Goal: Task Accomplishment & Management: Complete application form

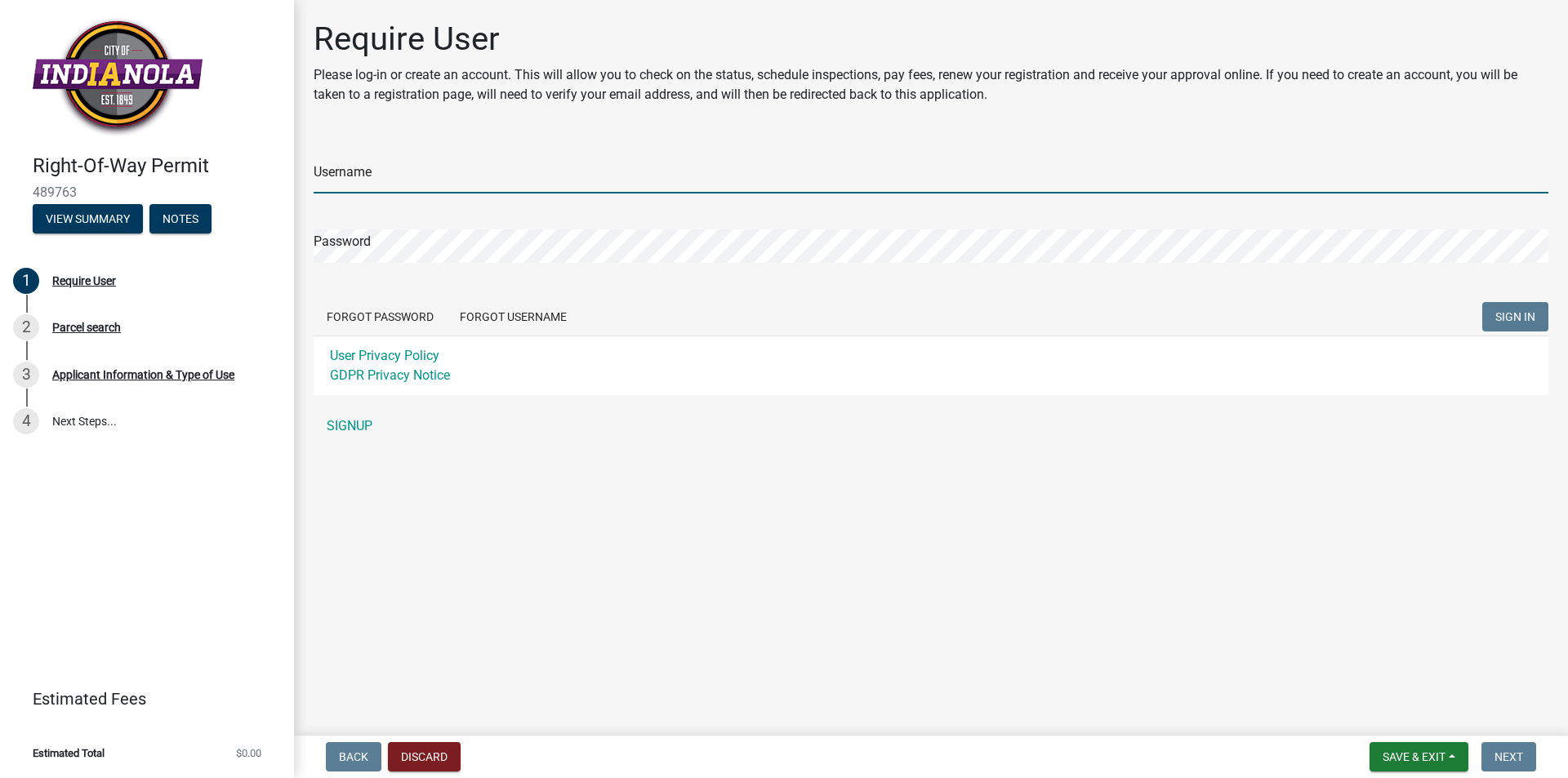
click at [381, 176] on input "Username" at bounding box center [931, 177] width 1235 height 34
type input "K"
type input "[PERSON_NAME][EMAIL_ADDRESS][DOMAIN_NAME]"
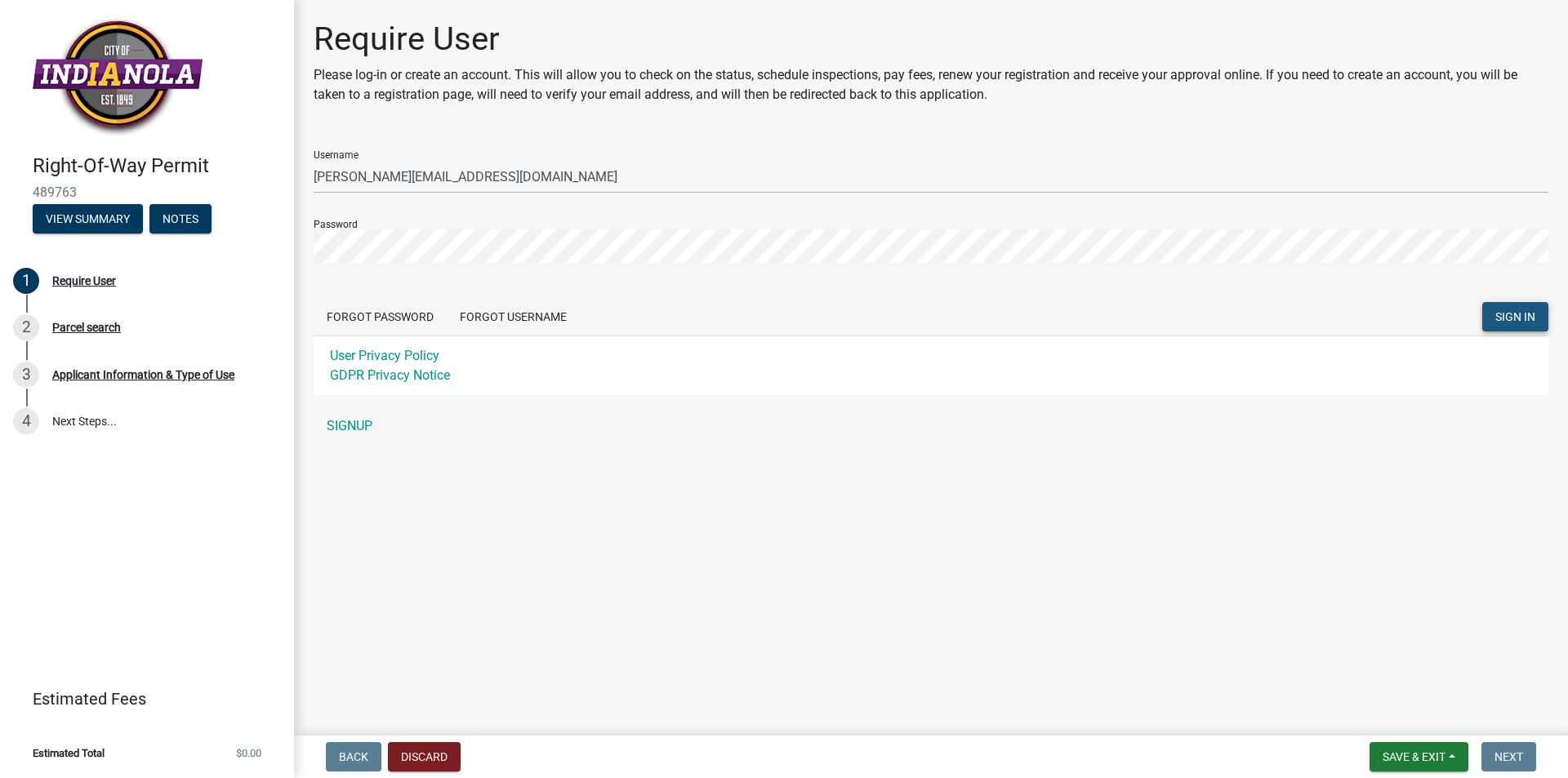
click at [1517, 318] on span "SIGN IN" at bounding box center [1515, 317] width 40 height 13
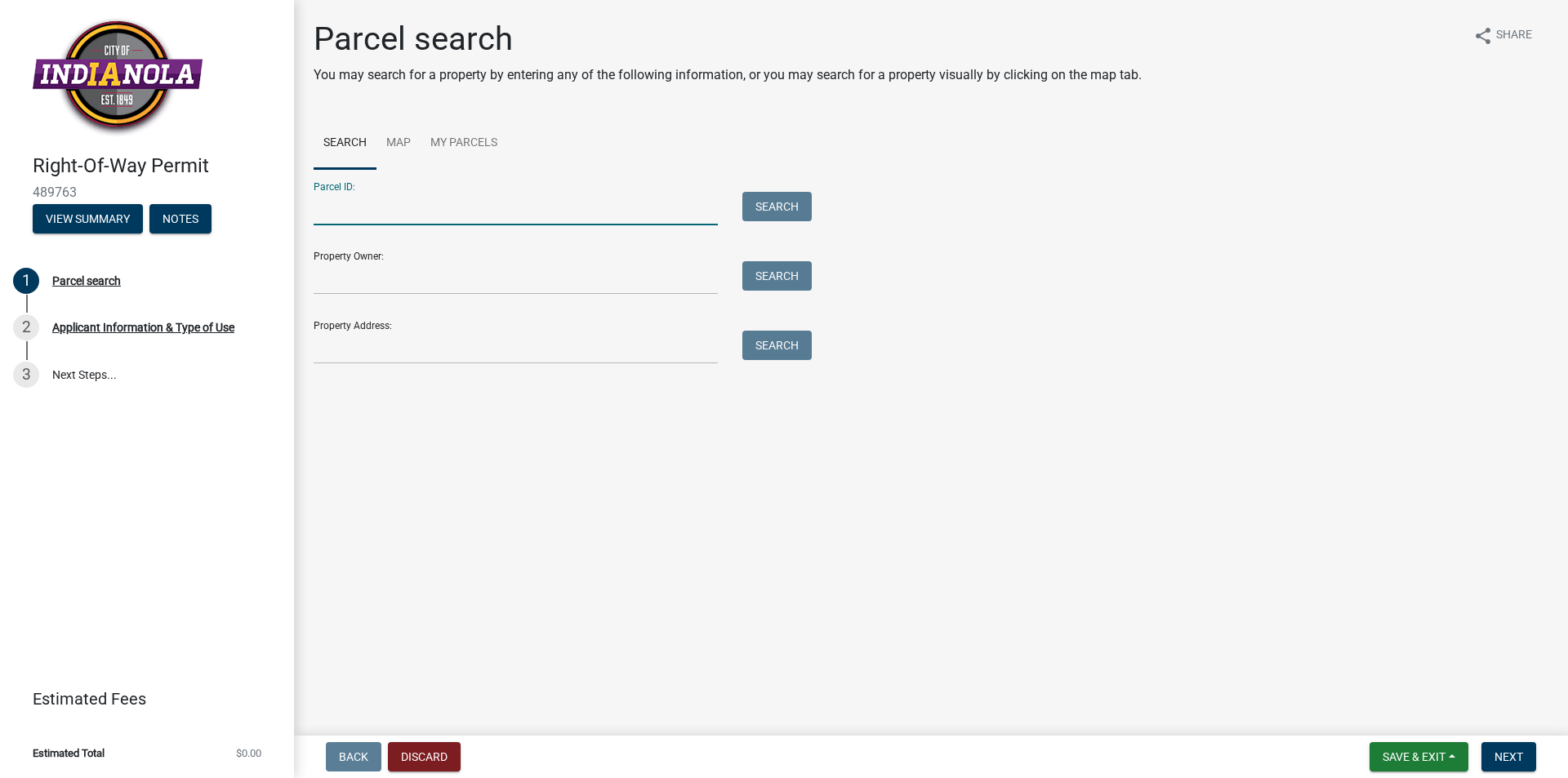
click at [320, 209] on input "Parcel ID:" at bounding box center [516, 208] width 404 height 34
click at [340, 349] on input "Property Address:" at bounding box center [516, 347] width 404 height 34
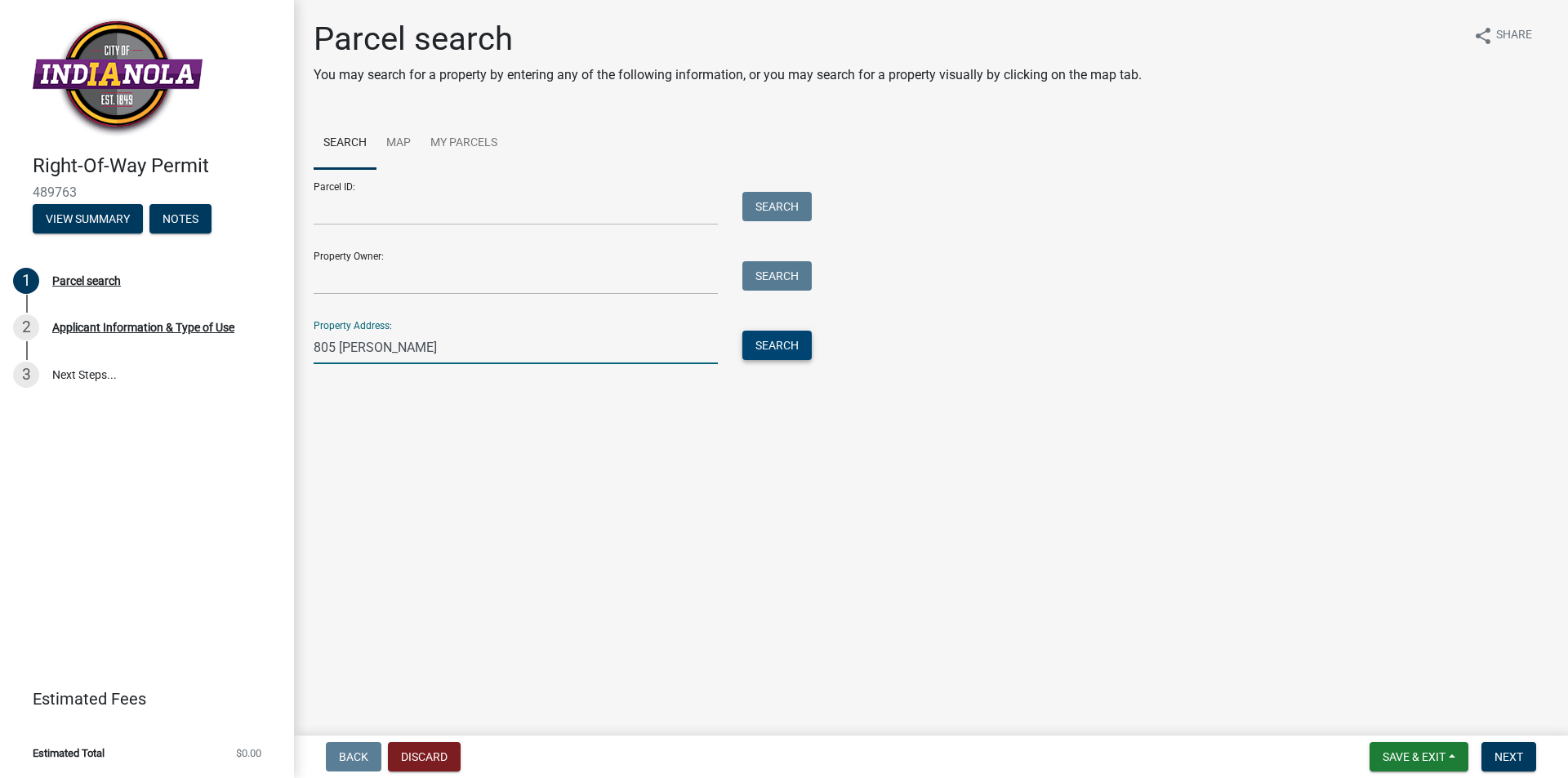
type input "805 [PERSON_NAME]"
click at [802, 352] on button "Search" at bounding box center [777, 345] width 69 height 29
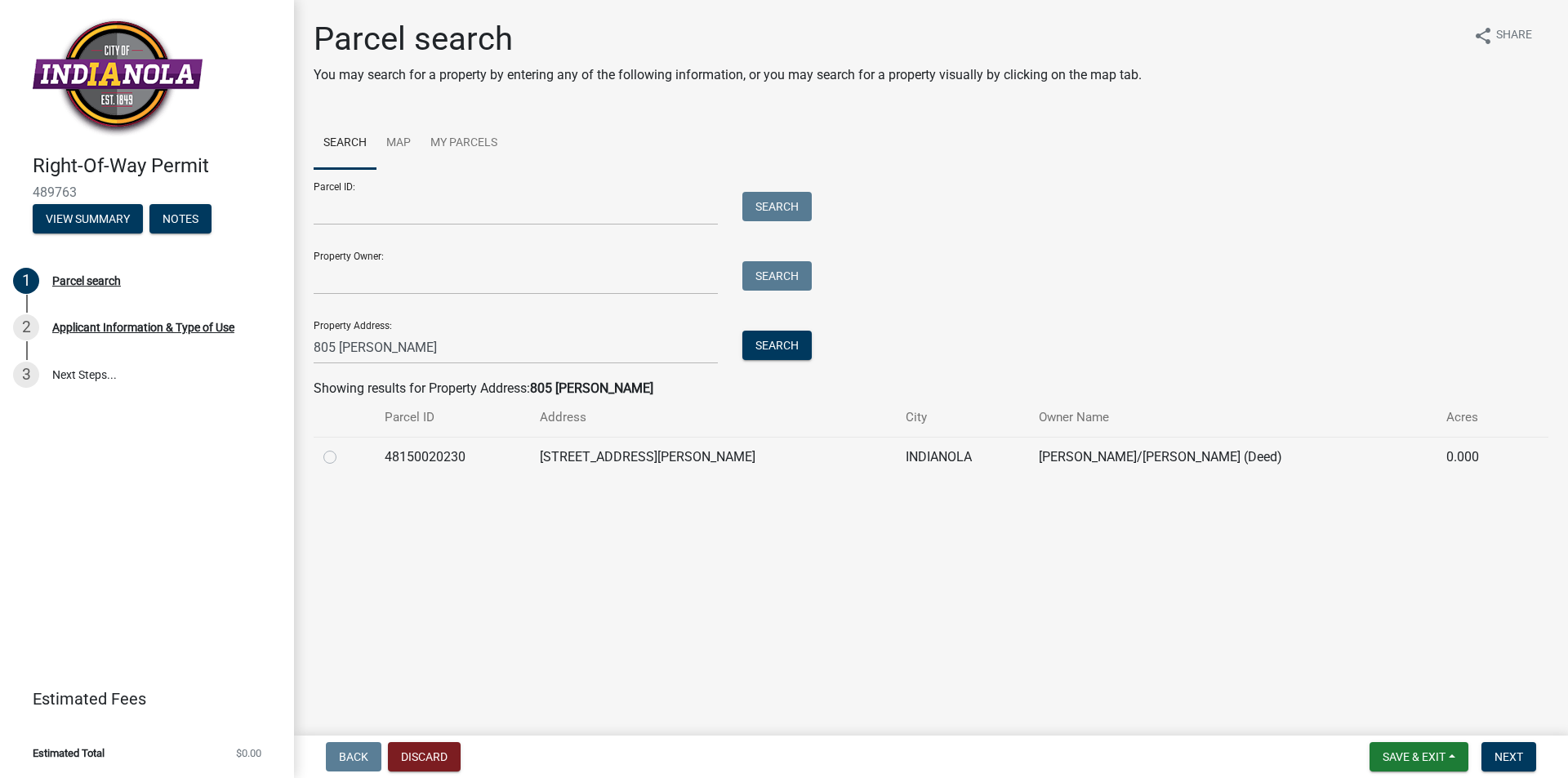
click at [343, 447] on label at bounding box center [343, 447] width 0 height 0
click at [343, 458] on input "radio" at bounding box center [347, 452] width 10 height 10
radio input "true"
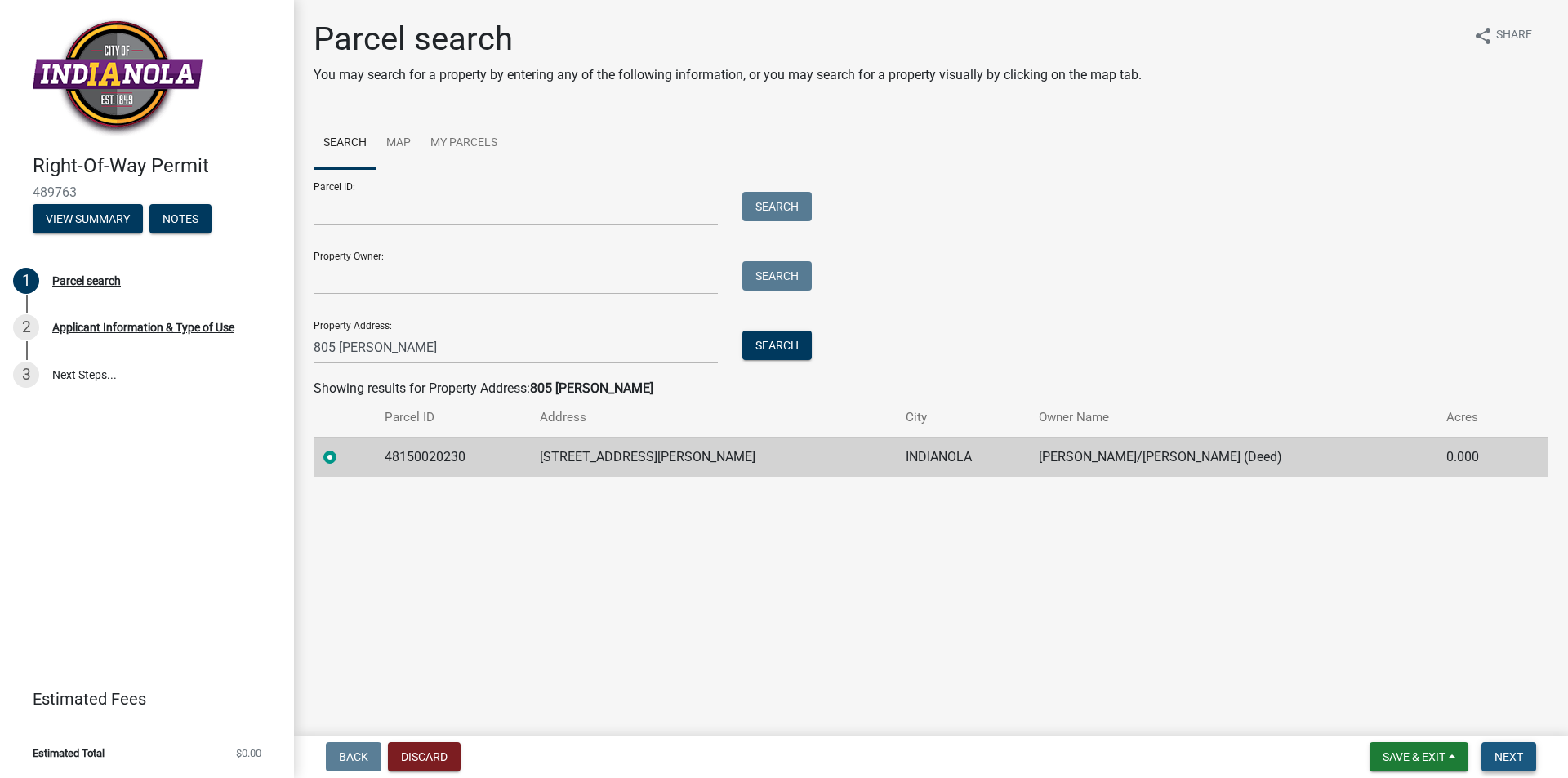
click at [1517, 751] on span "Next" at bounding box center [1508, 757] width 29 height 13
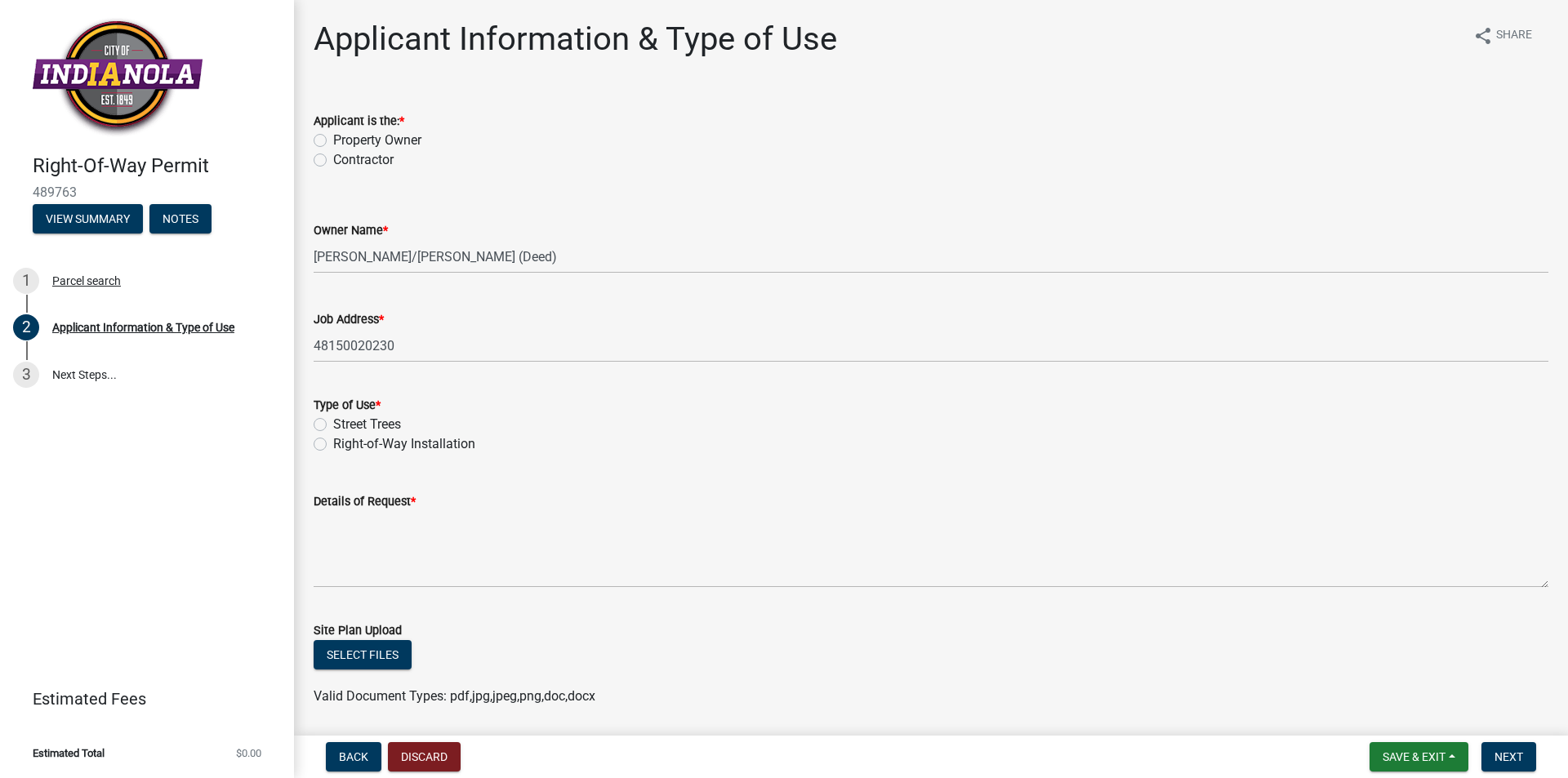
click at [333, 162] on label "Contractor" at bounding box center [363, 160] width 61 height 20
click at [333, 161] on input "Contractor" at bounding box center [338, 155] width 10 height 10
radio input "true"
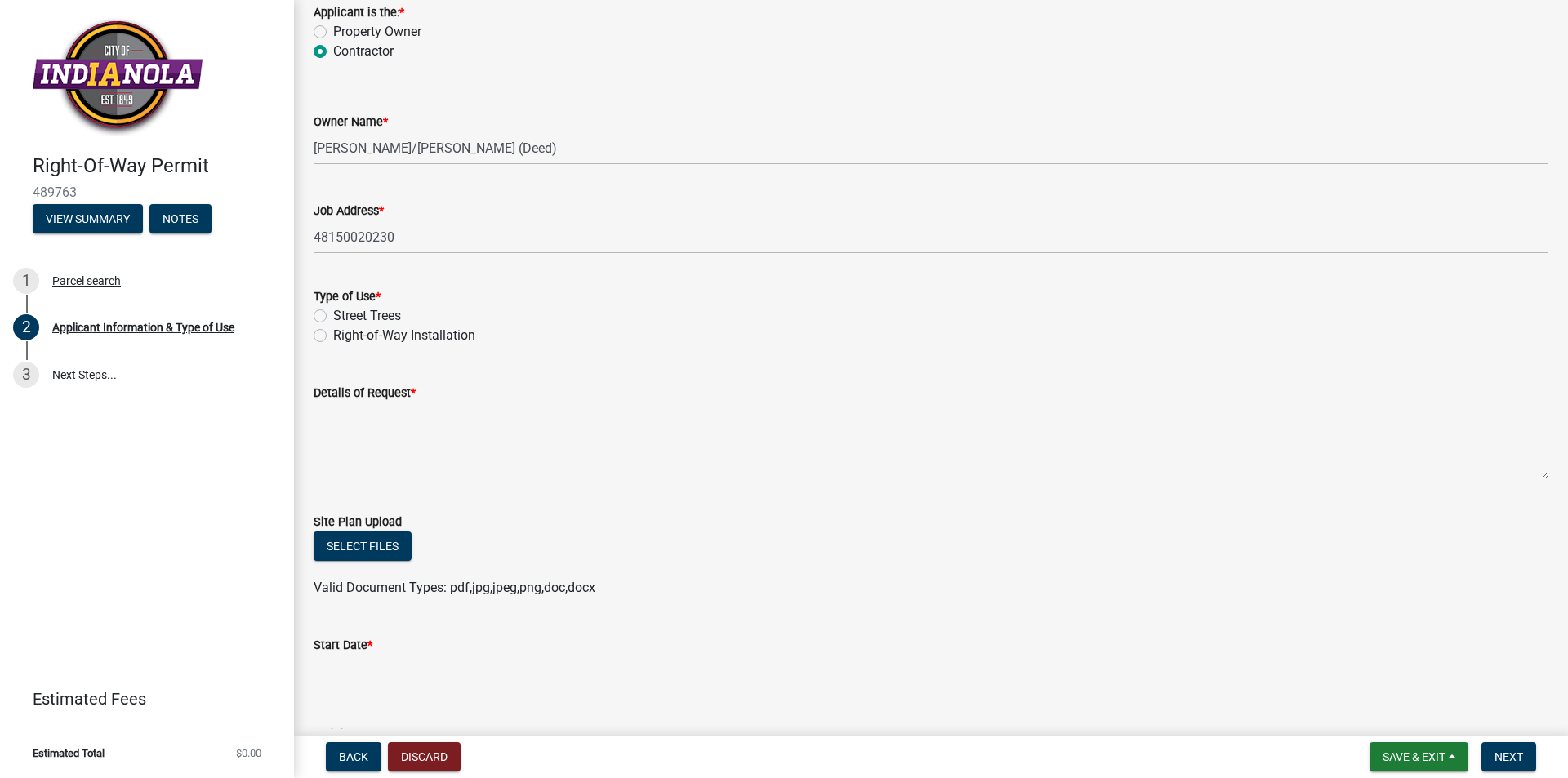
scroll to position [163, 0]
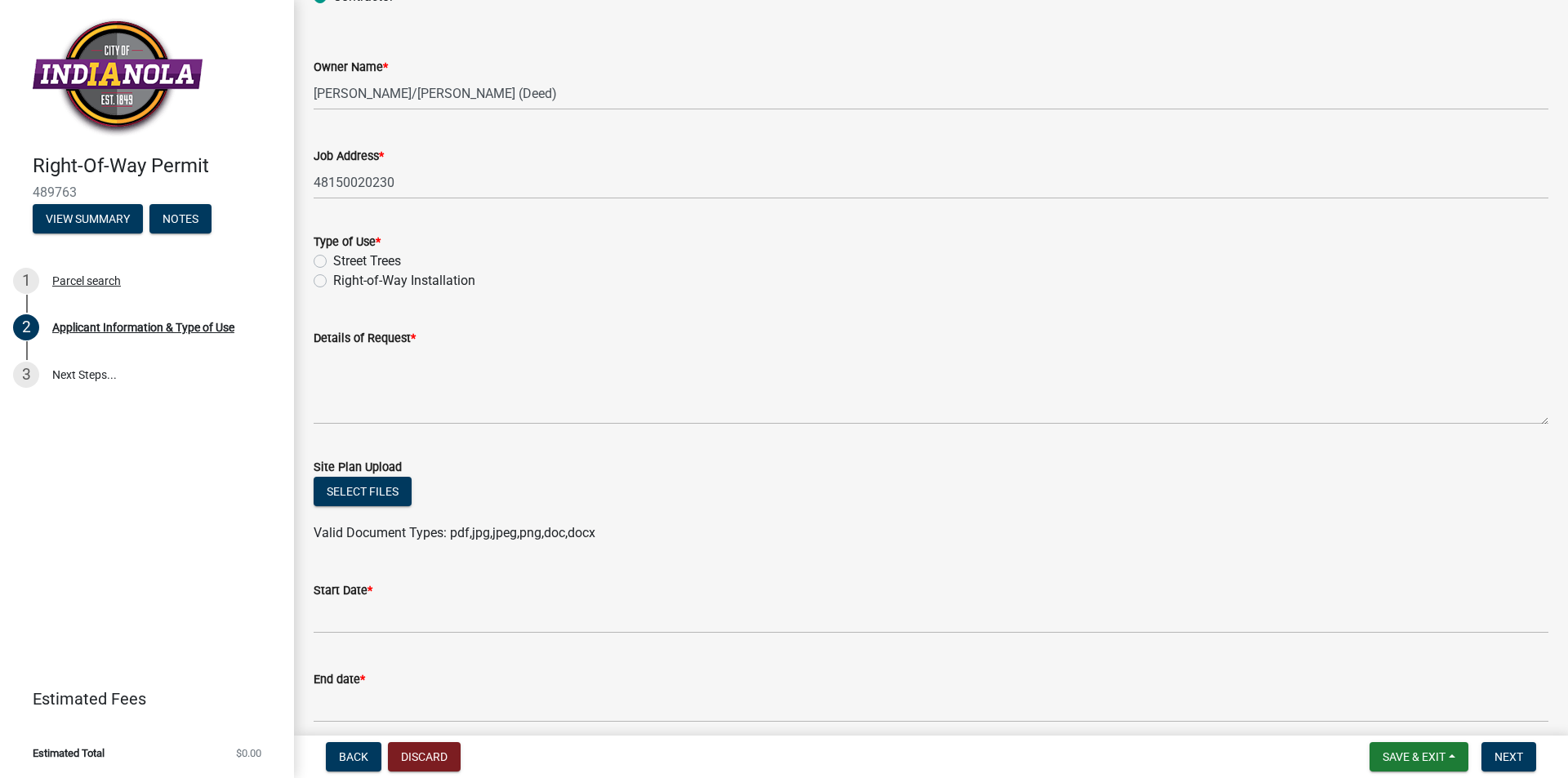
click at [333, 282] on label "Right-of-Way Installation" at bounding box center [404, 280] width 142 height 20
click at [333, 282] on input "Right-of-Way Installation" at bounding box center [338, 276] width 10 height 10
radio input "true"
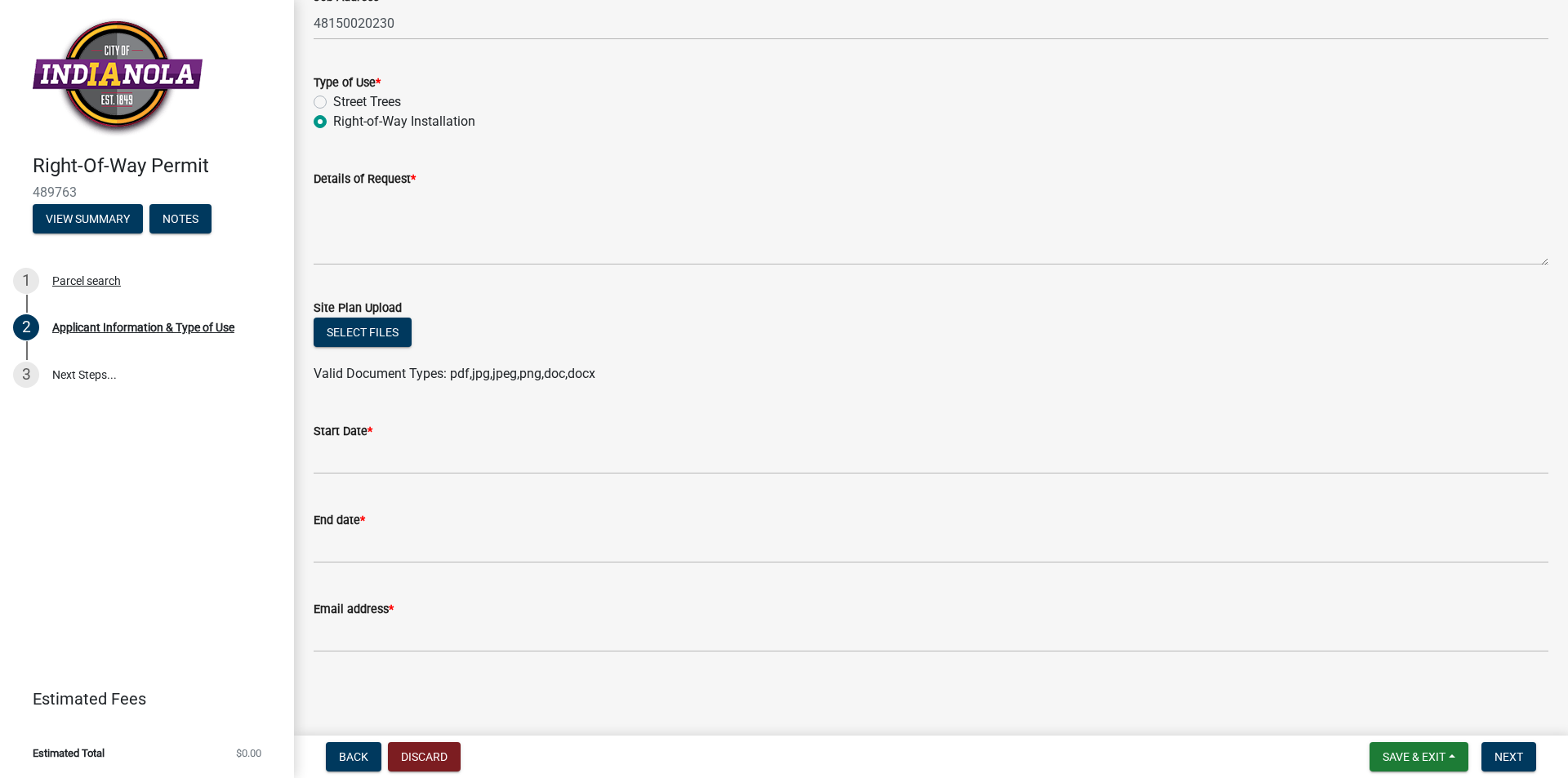
scroll to position [241, 0]
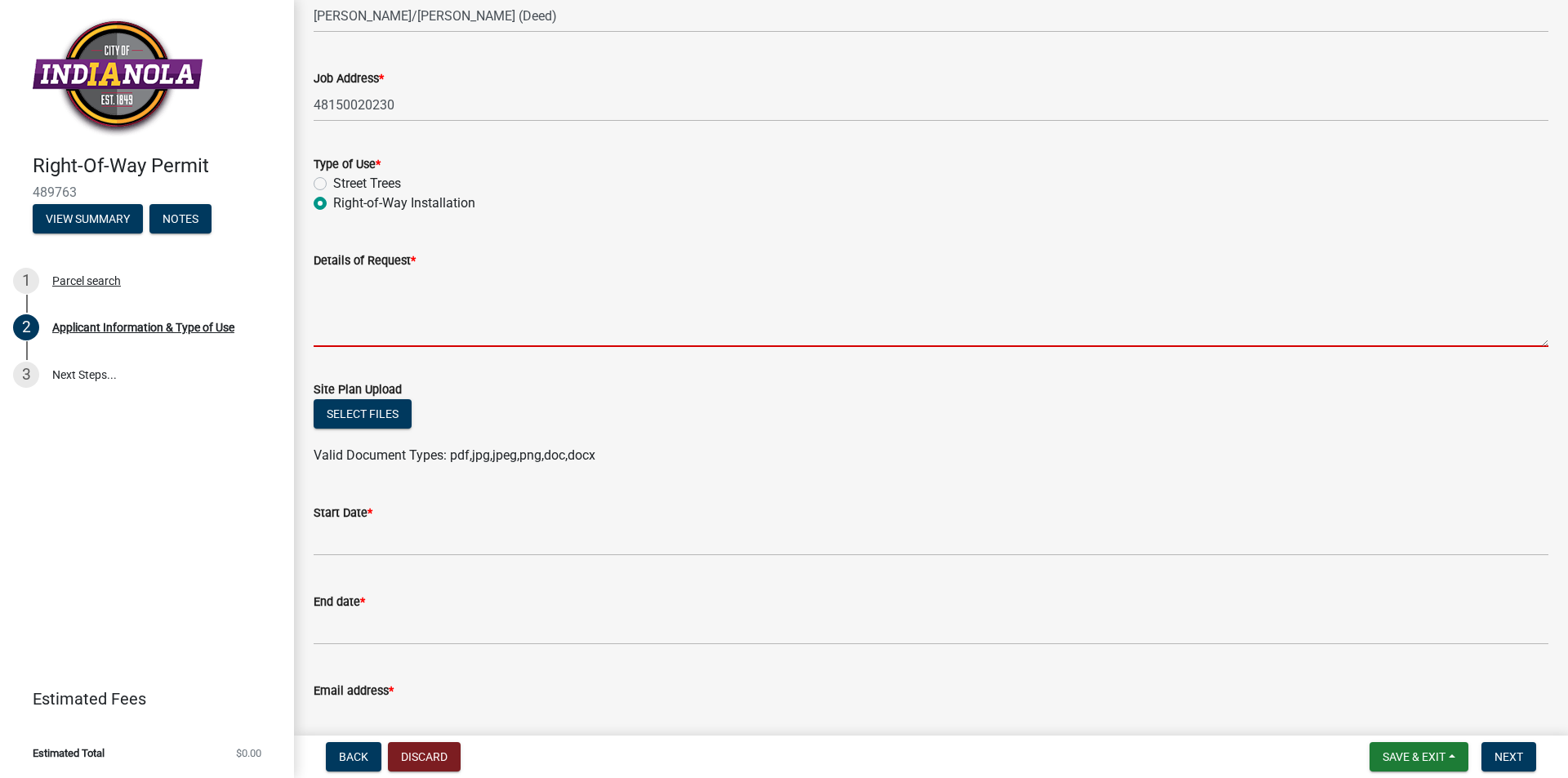
click at [330, 332] on textarea "Details of Request *" at bounding box center [931, 308] width 1235 height 77
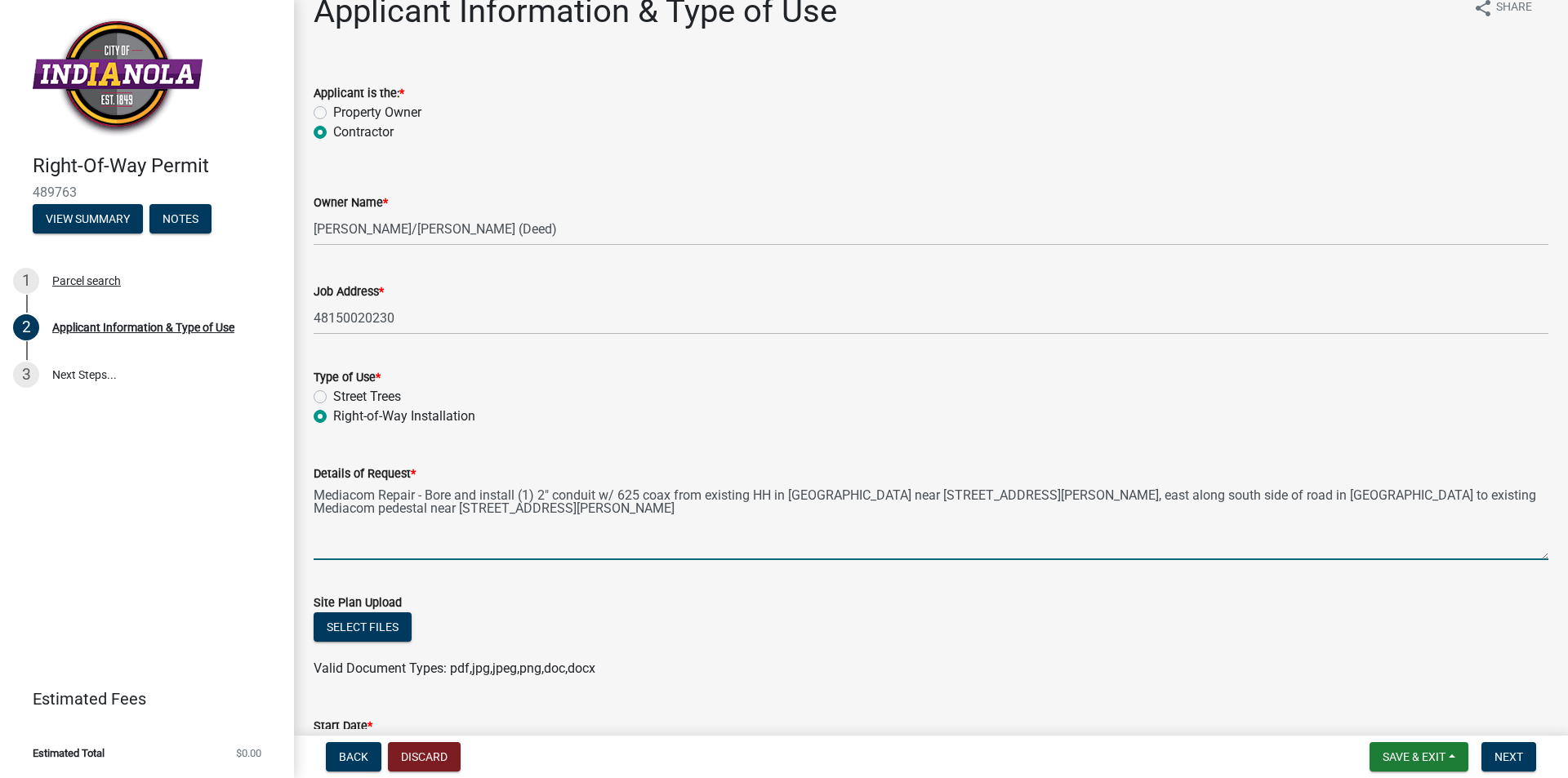
scroll to position [0, 0]
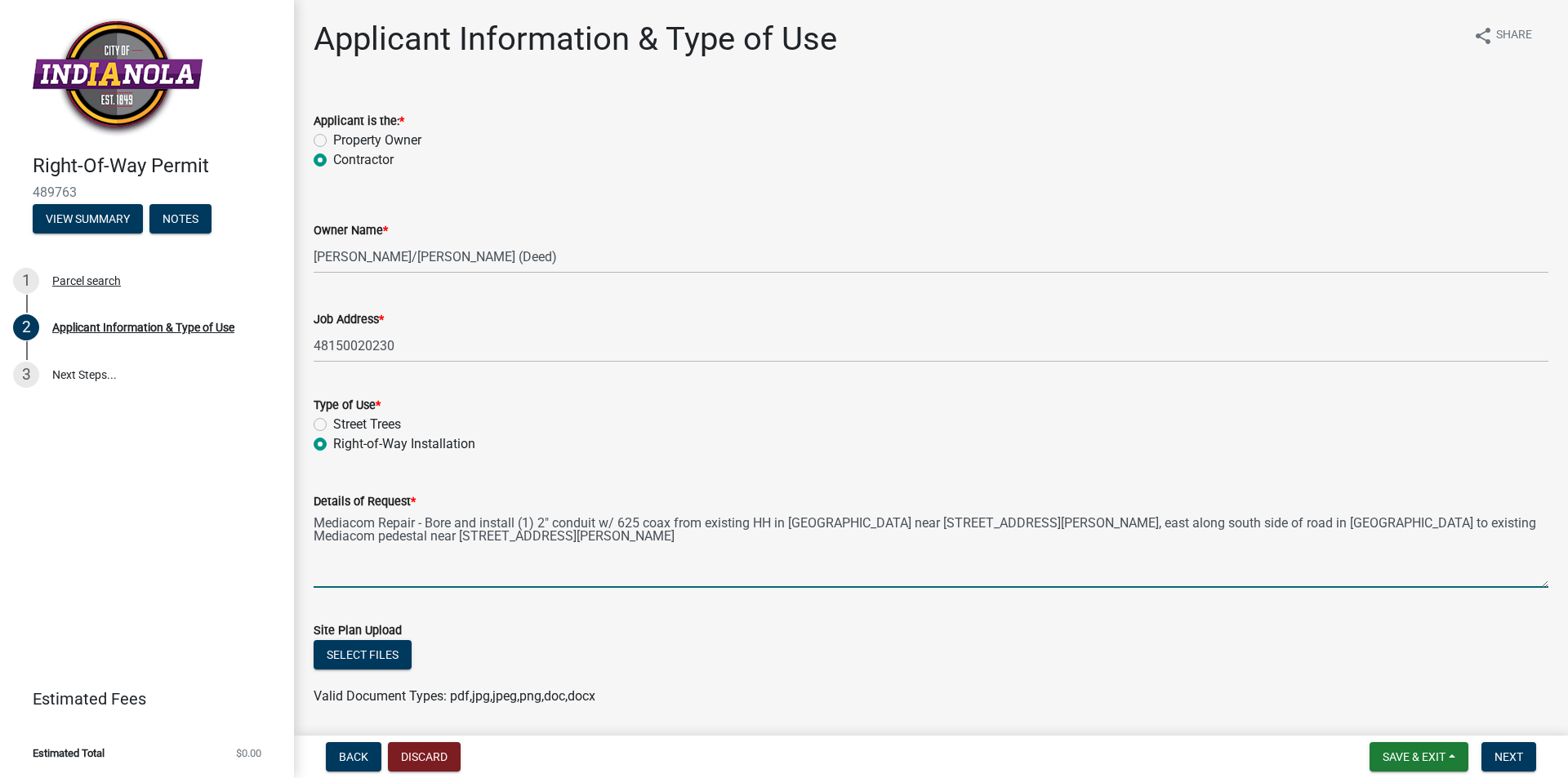
type textarea "Mediacom Repair - Bore and install (1) 2" conduit w/ 625 coax from existing HH …"
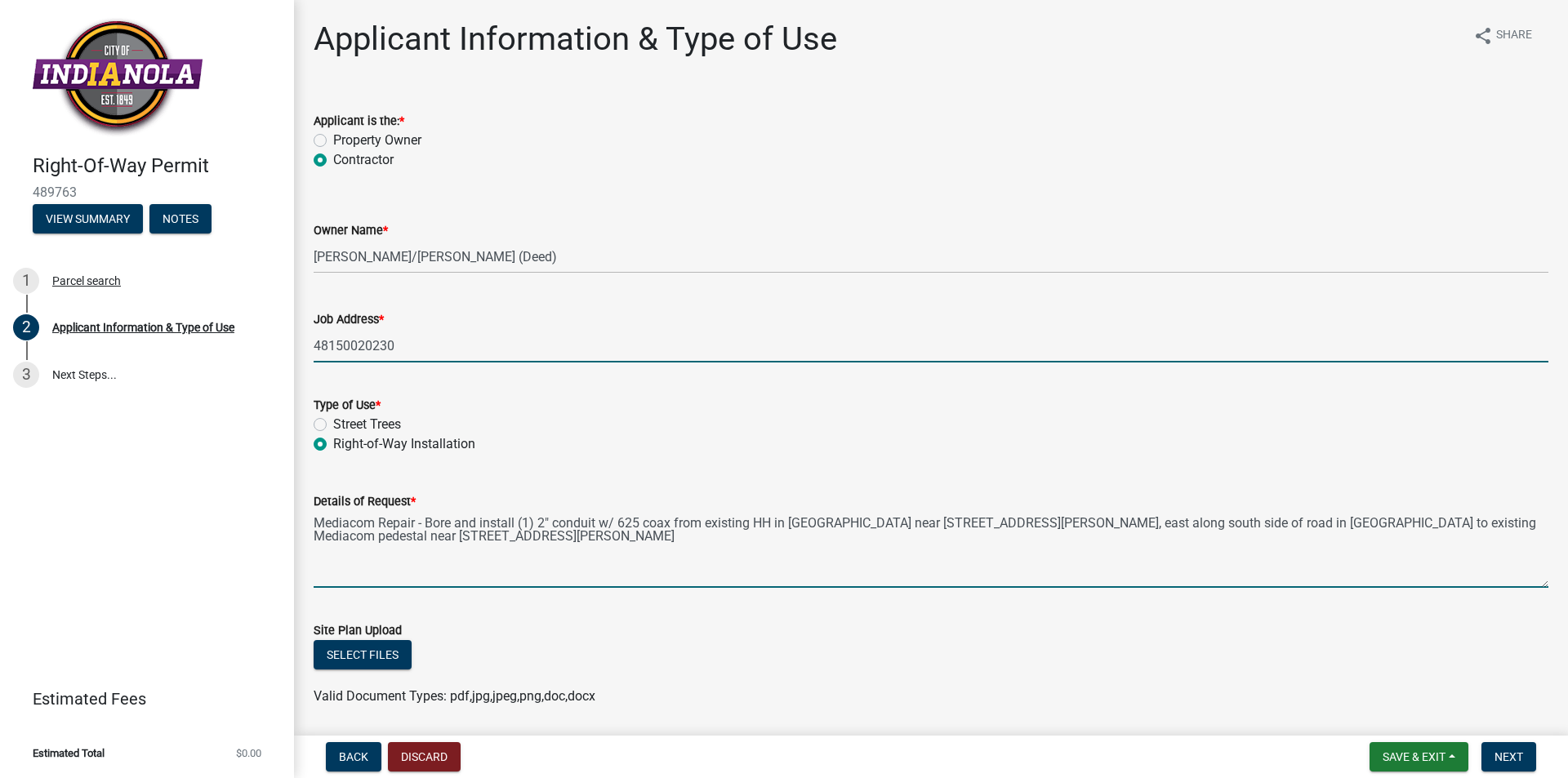
click at [464, 348] on input "48150020230" at bounding box center [931, 346] width 1235 height 34
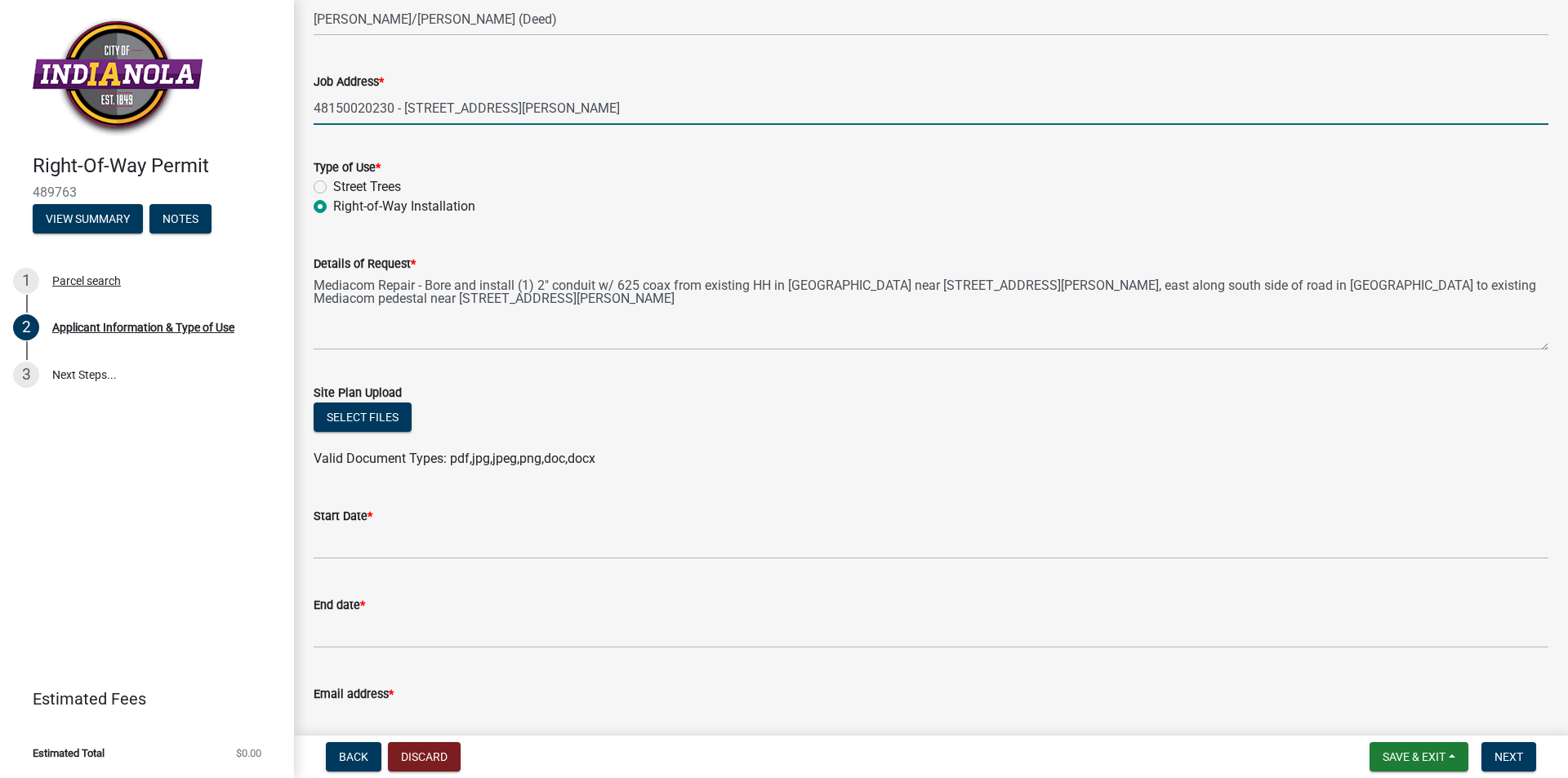
scroll to position [322, 0]
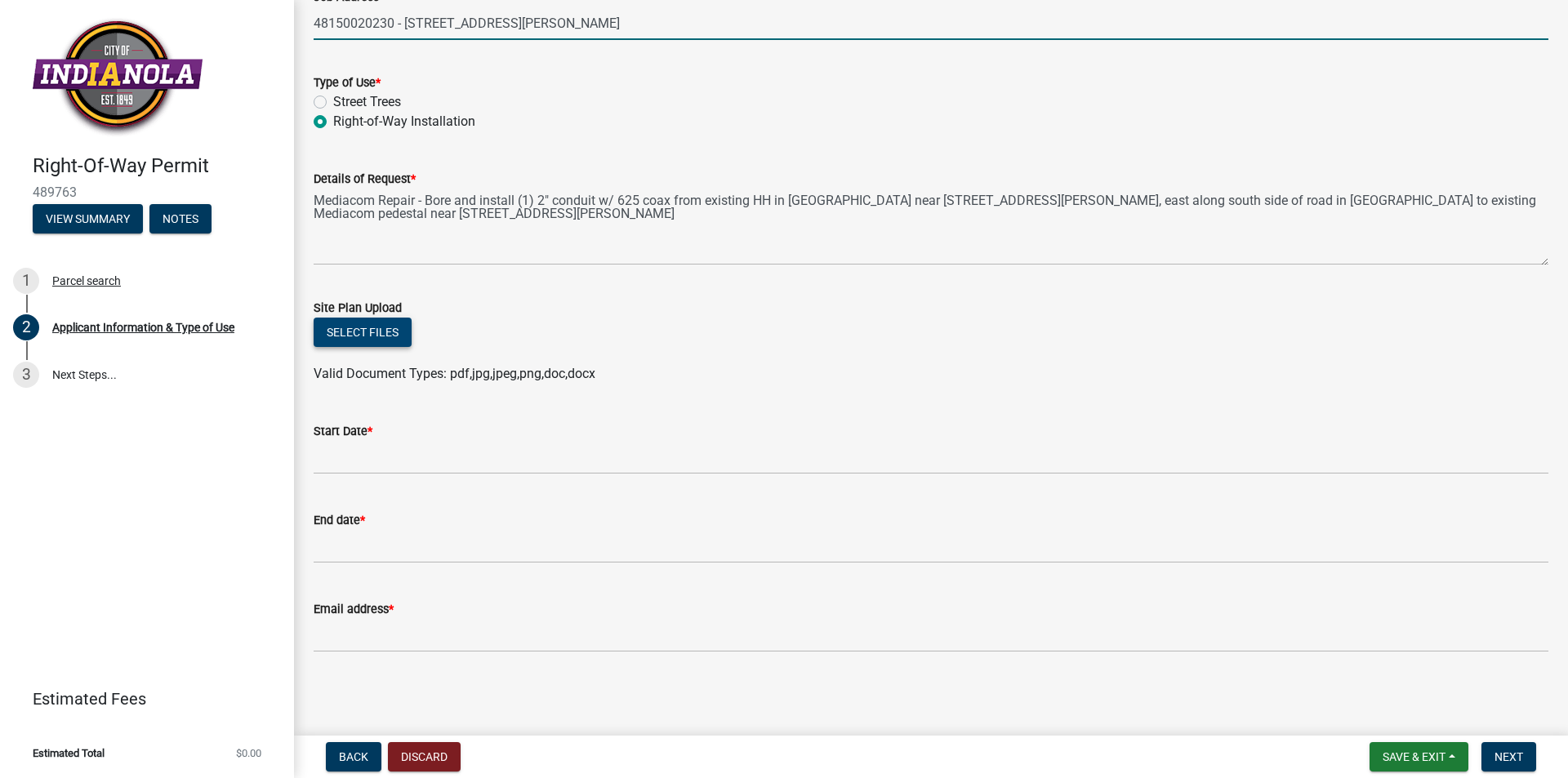
type input "48150020230 - [STREET_ADDRESS][PERSON_NAME]"
click at [367, 334] on button "Select files" at bounding box center [362, 332] width 98 height 29
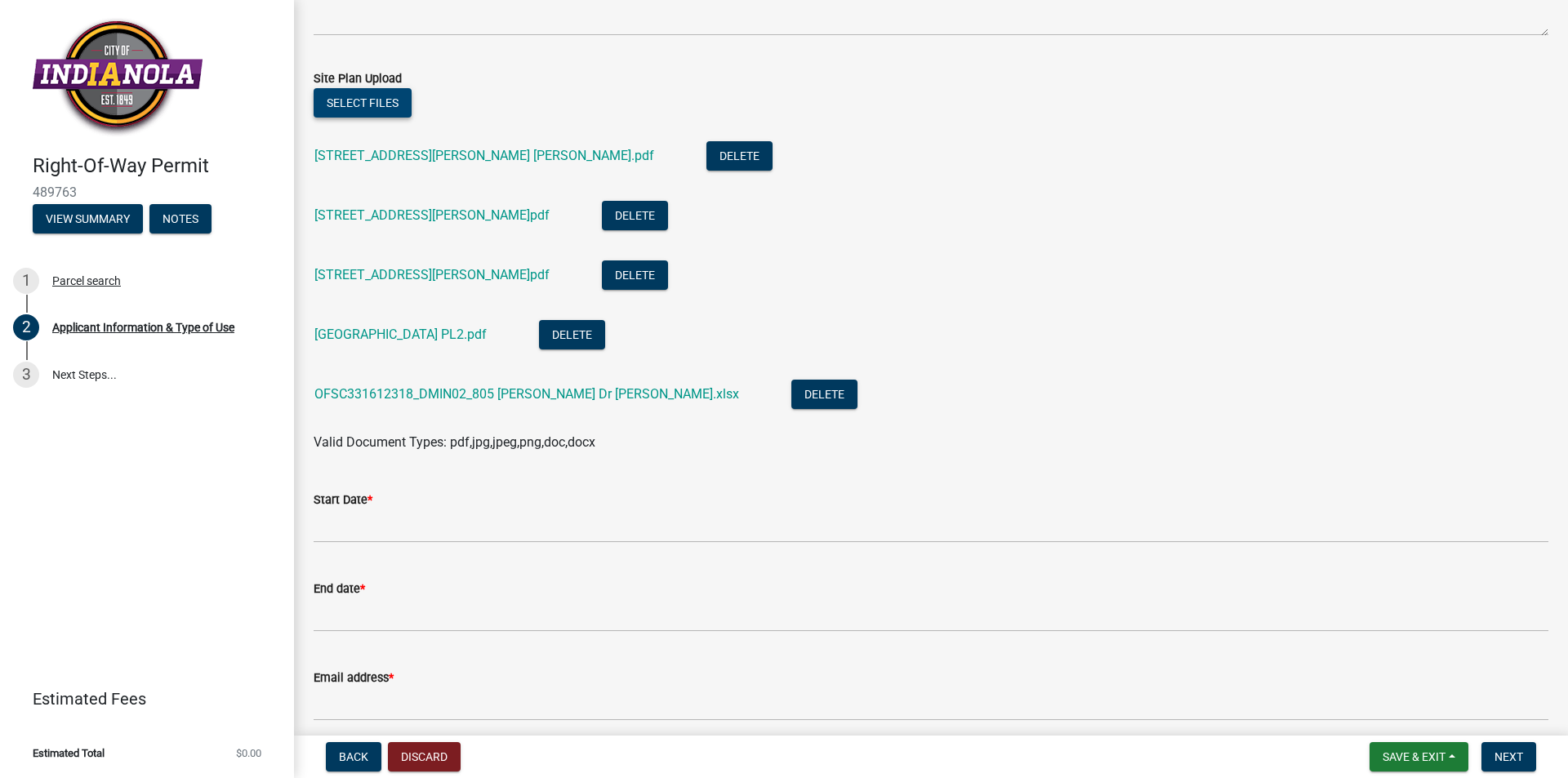
scroll to position [620, 0]
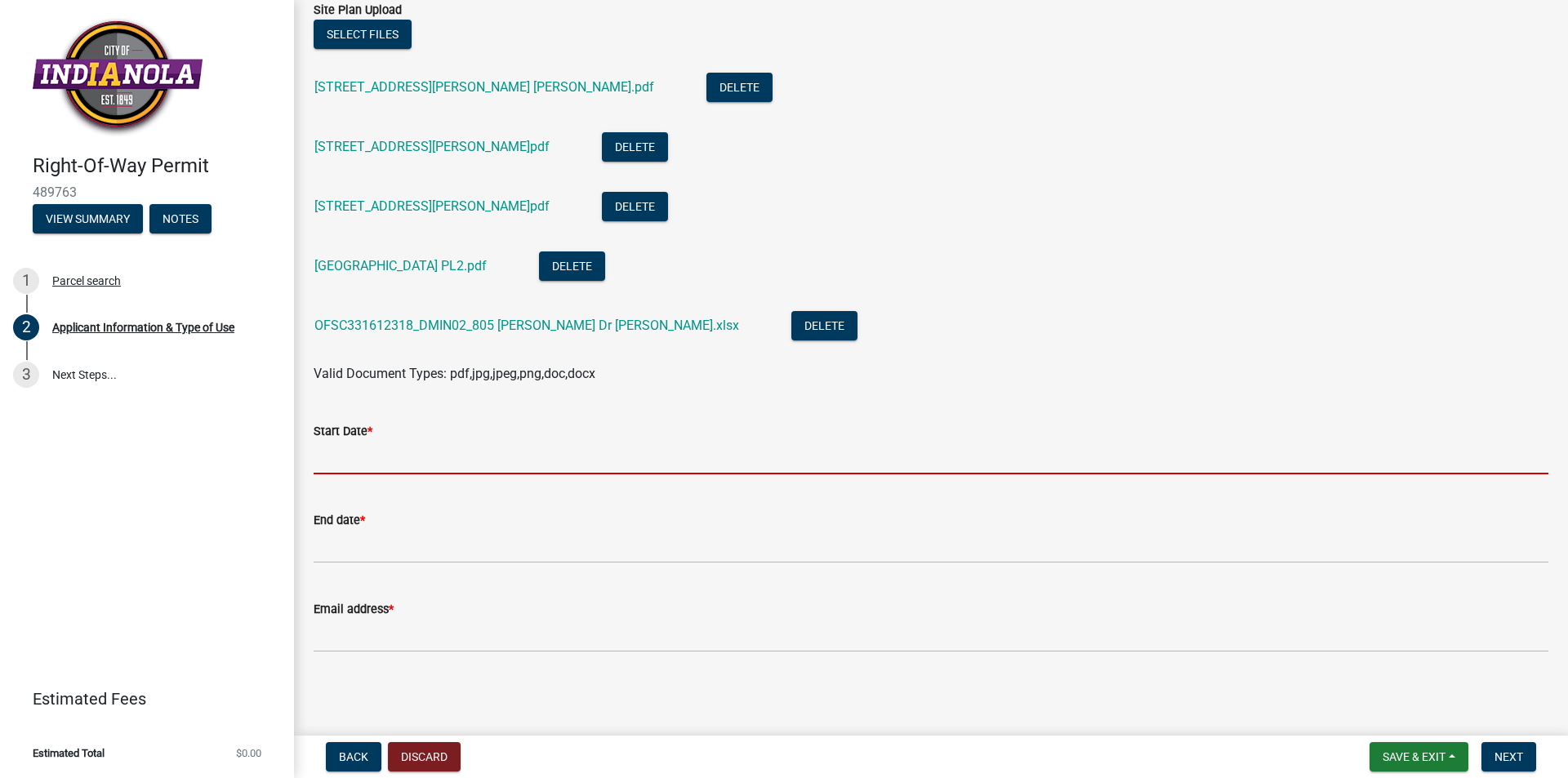
click at [342, 459] on input "Start Date *" at bounding box center [931, 458] width 1235 height 34
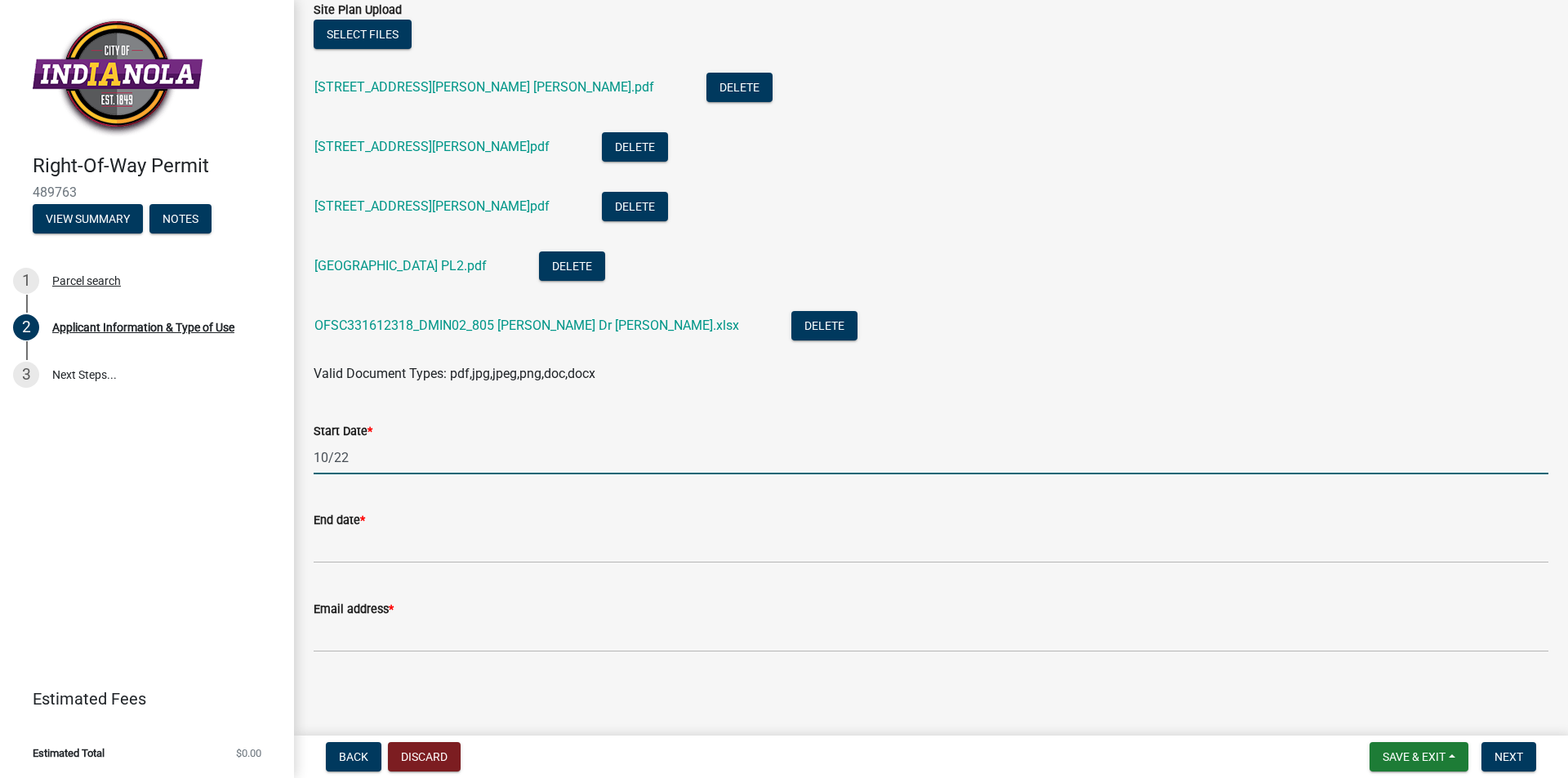
type input "10/22"
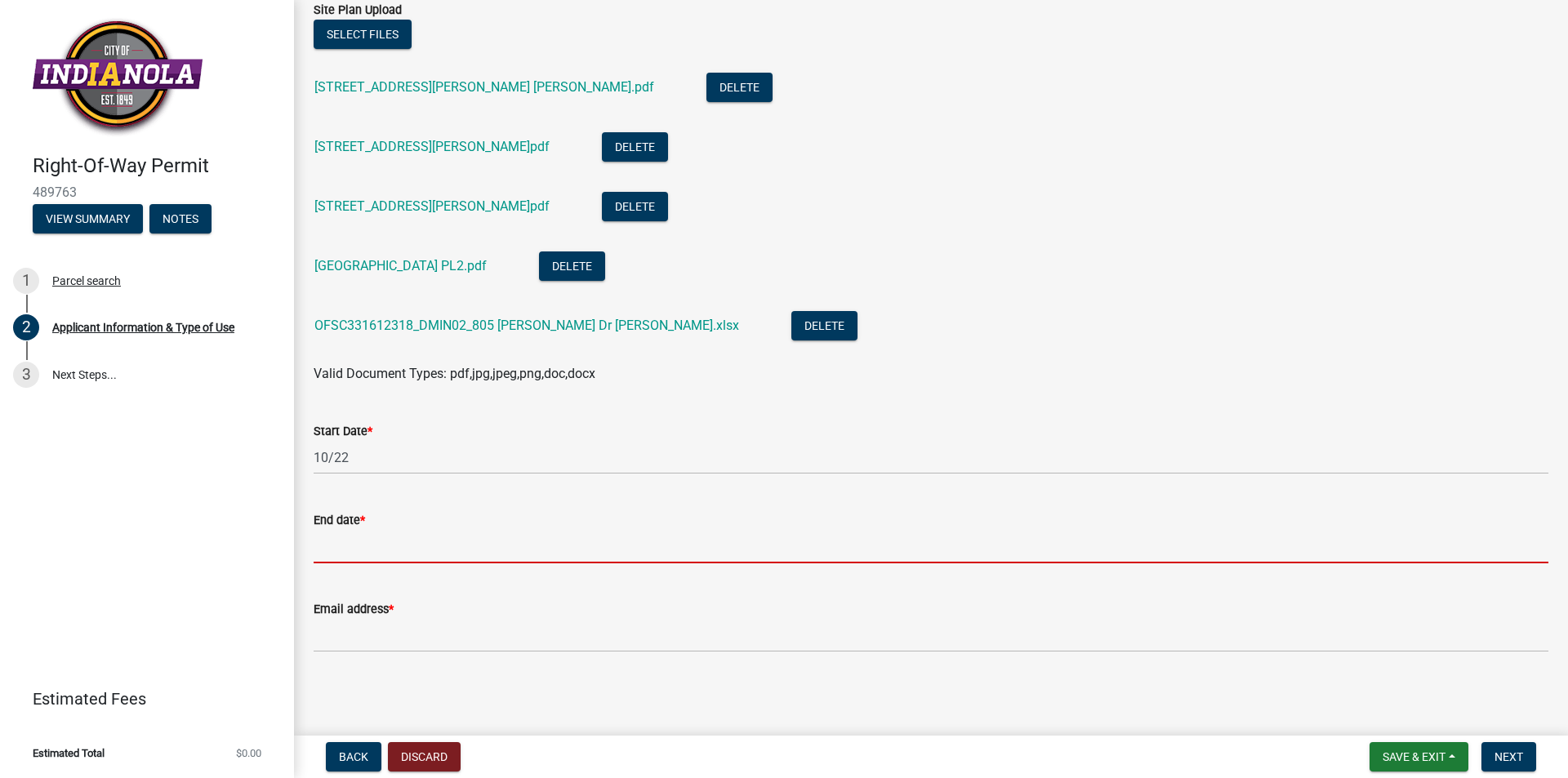
click at [367, 556] on input "End date *" at bounding box center [931, 546] width 1235 height 34
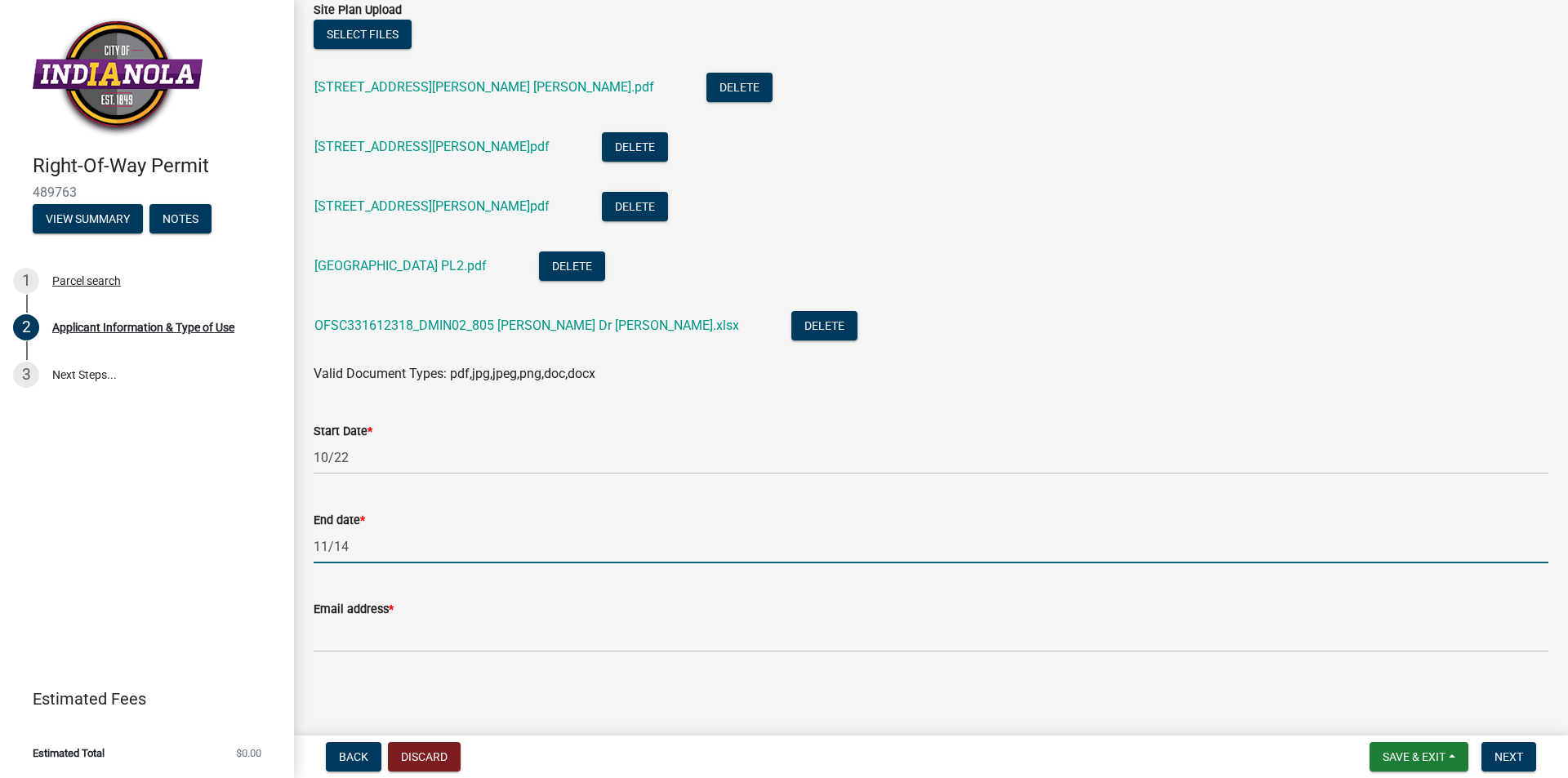
type input "11/14"
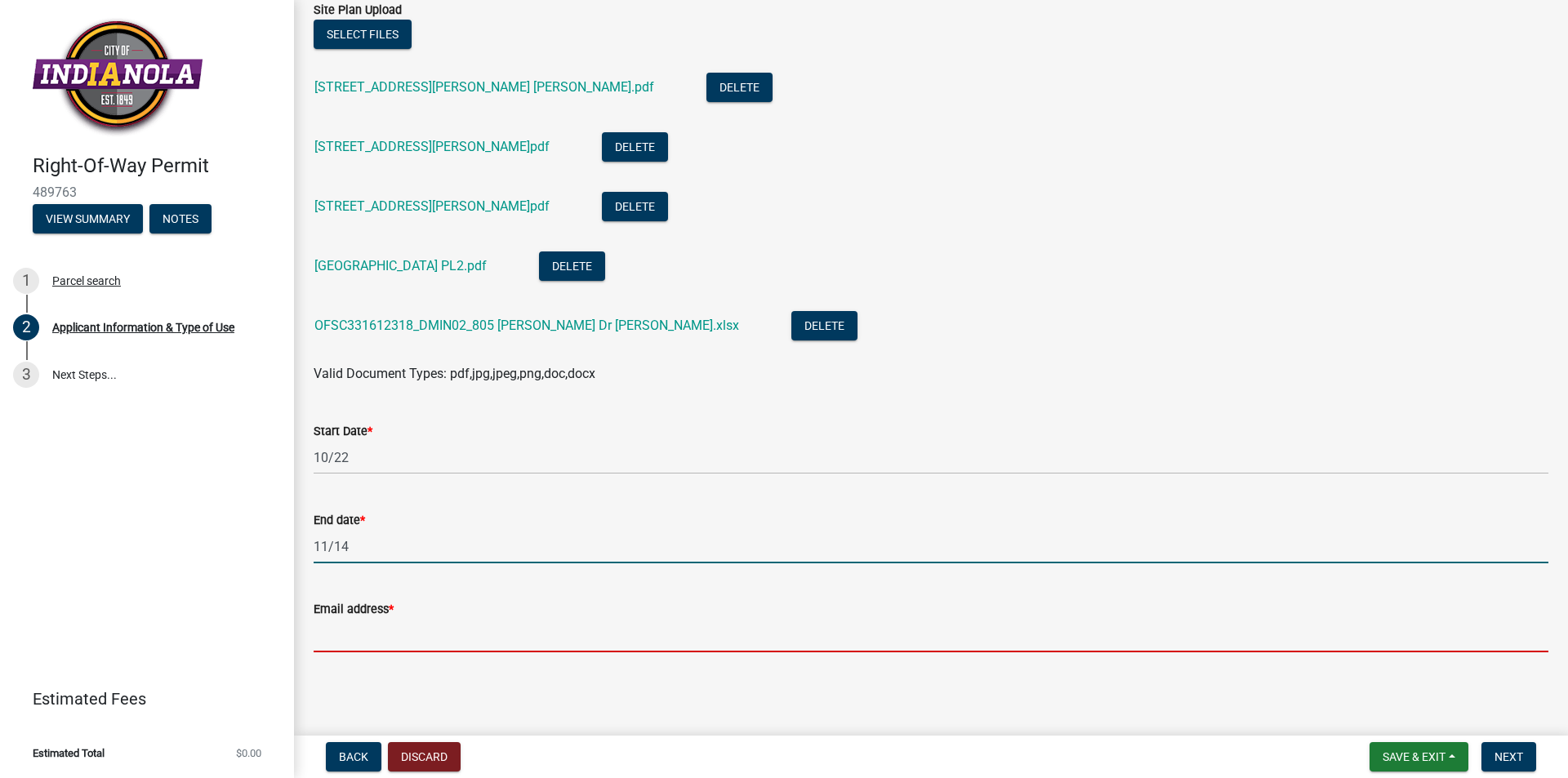
click at [355, 629] on input "Email address *" at bounding box center [931, 636] width 1235 height 34
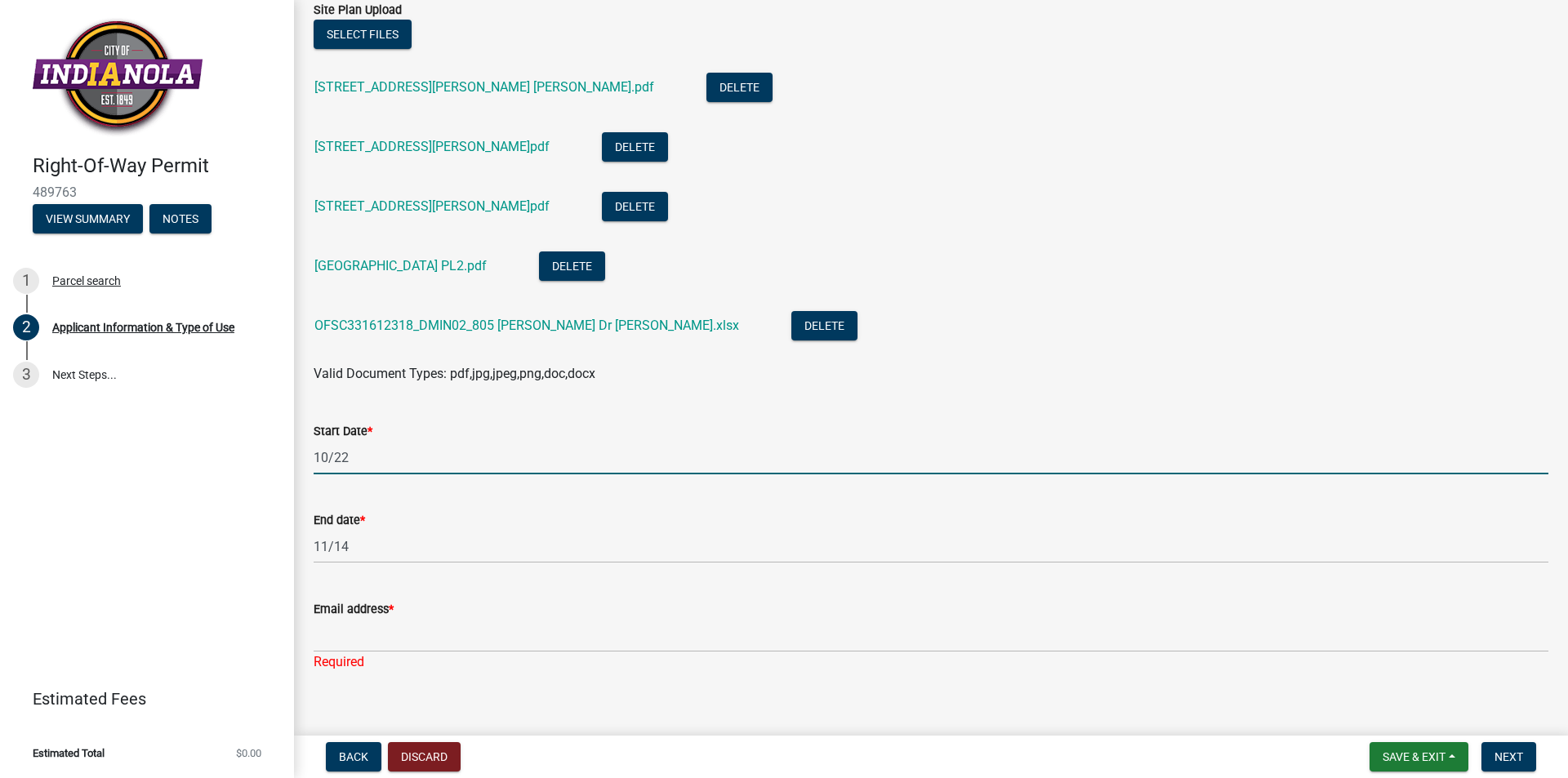
click at [359, 449] on input "10/22" at bounding box center [931, 458] width 1235 height 34
type input "[DATE]"
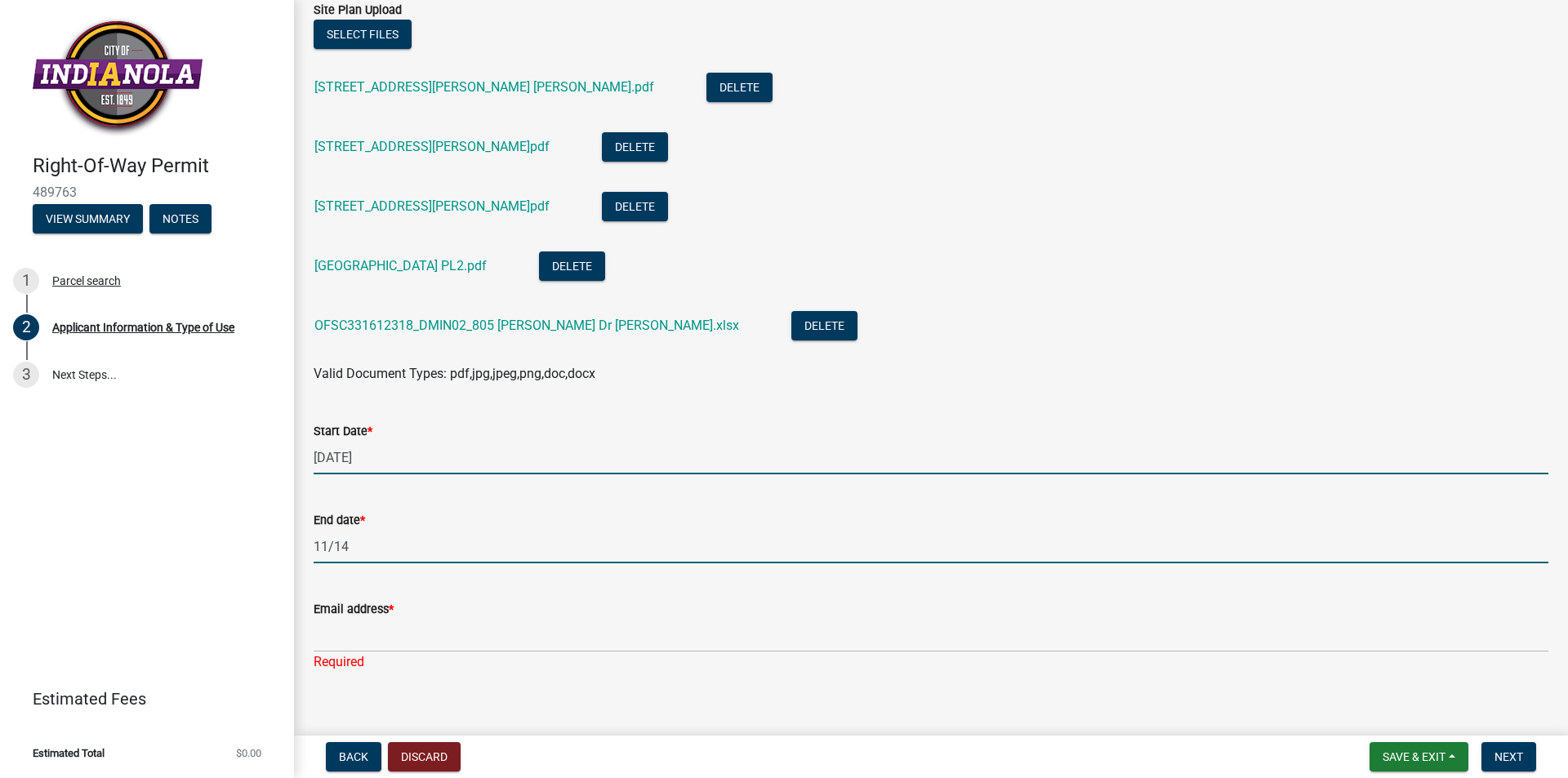
click at [359, 543] on input "11/14" at bounding box center [931, 546] width 1235 height 34
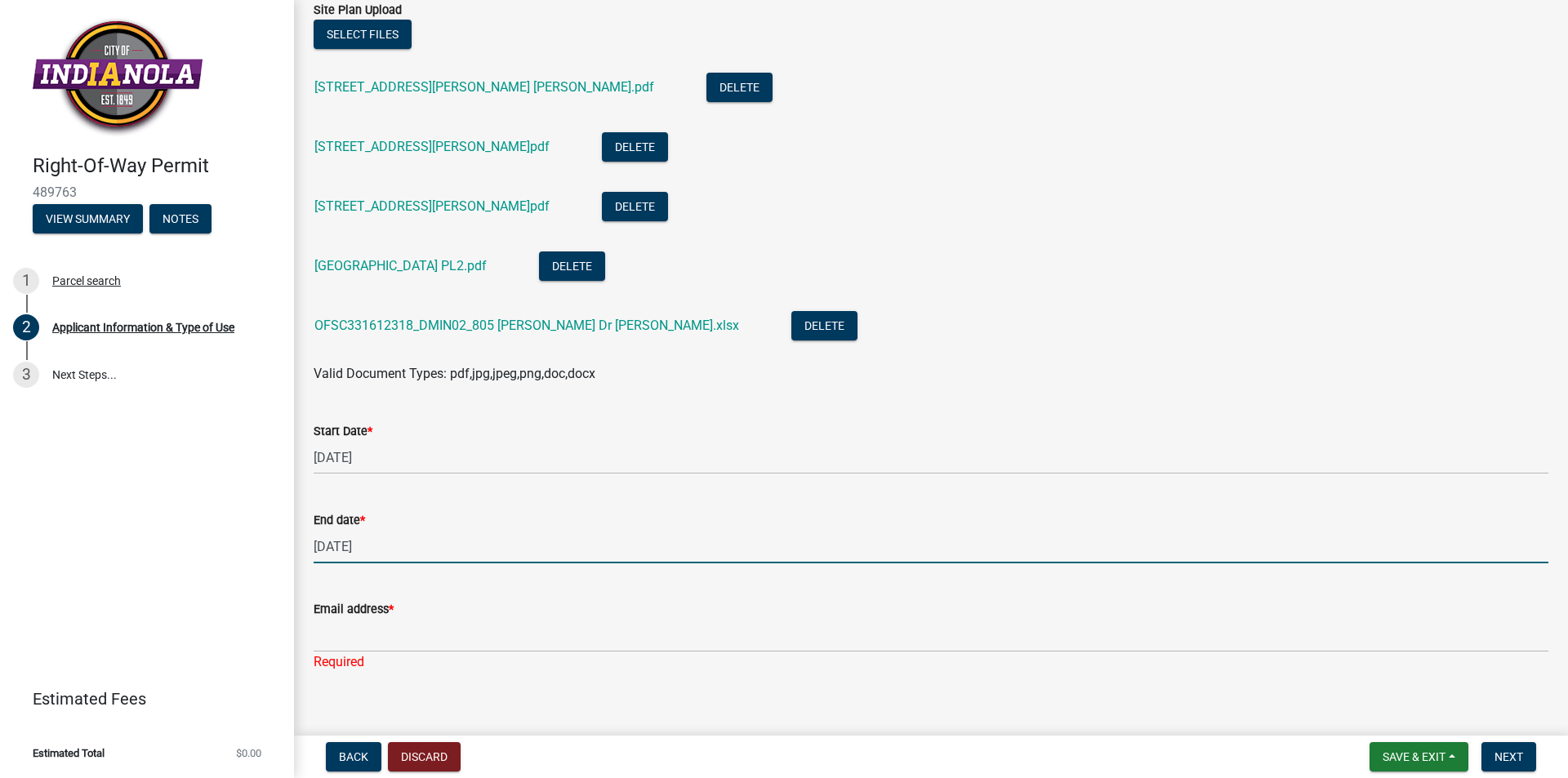
type input "[DATE]"
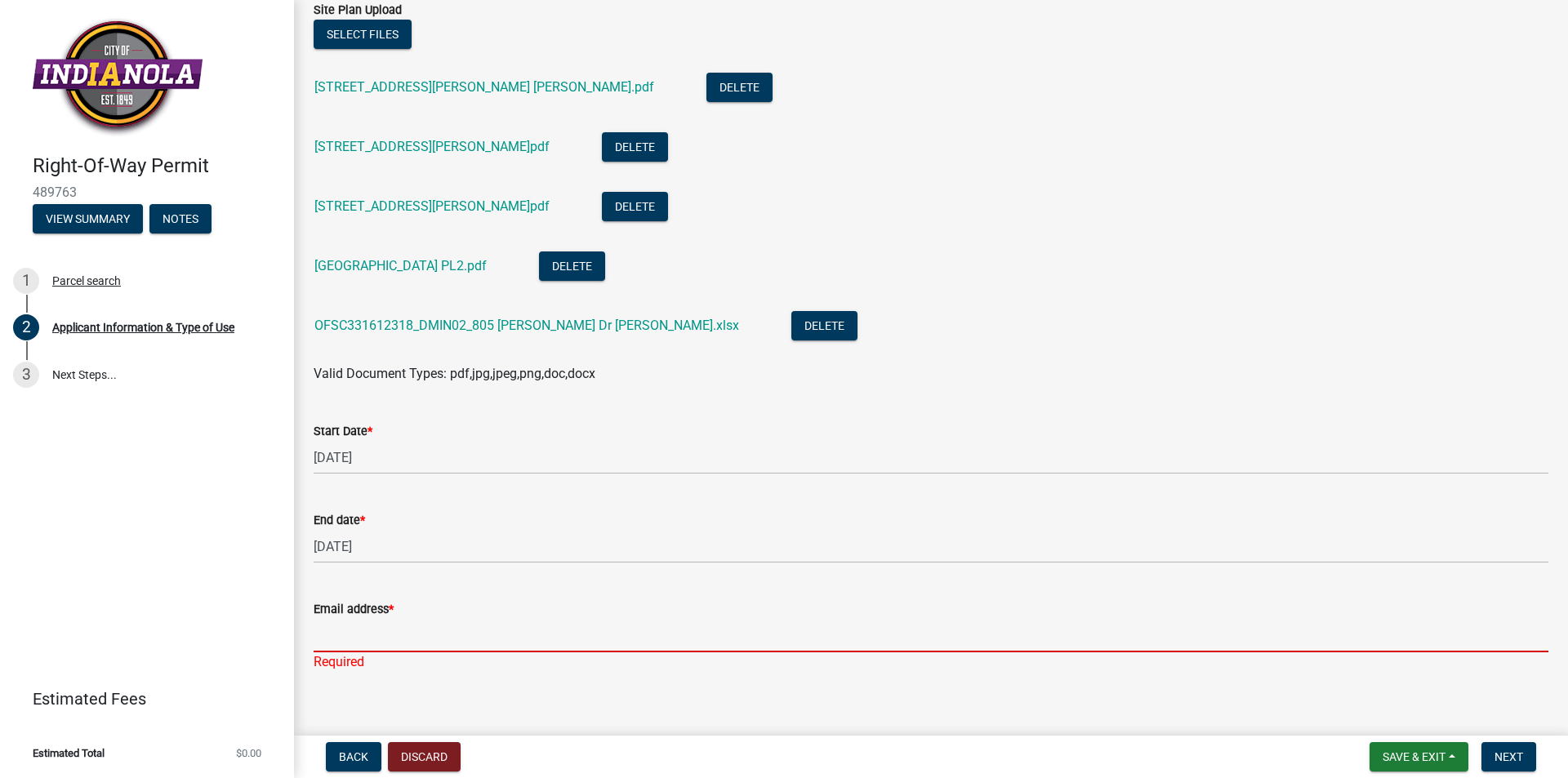
click at [328, 637] on input "Email address *" at bounding box center [931, 636] width 1235 height 34
type input "[PERSON_NAME][EMAIL_ADDRESS][DOMAIN_NAME]"
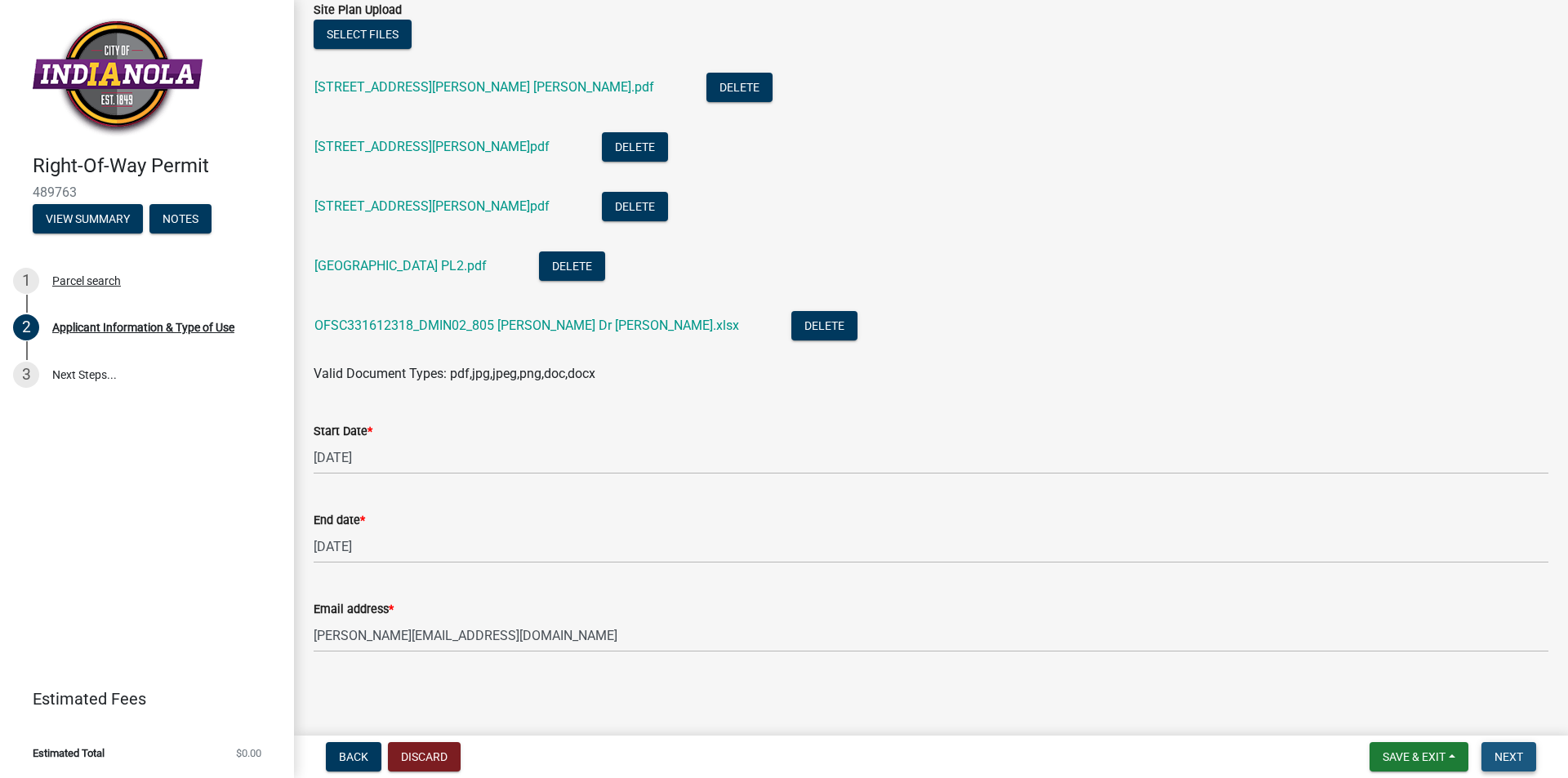
scroll to position [0, 0]
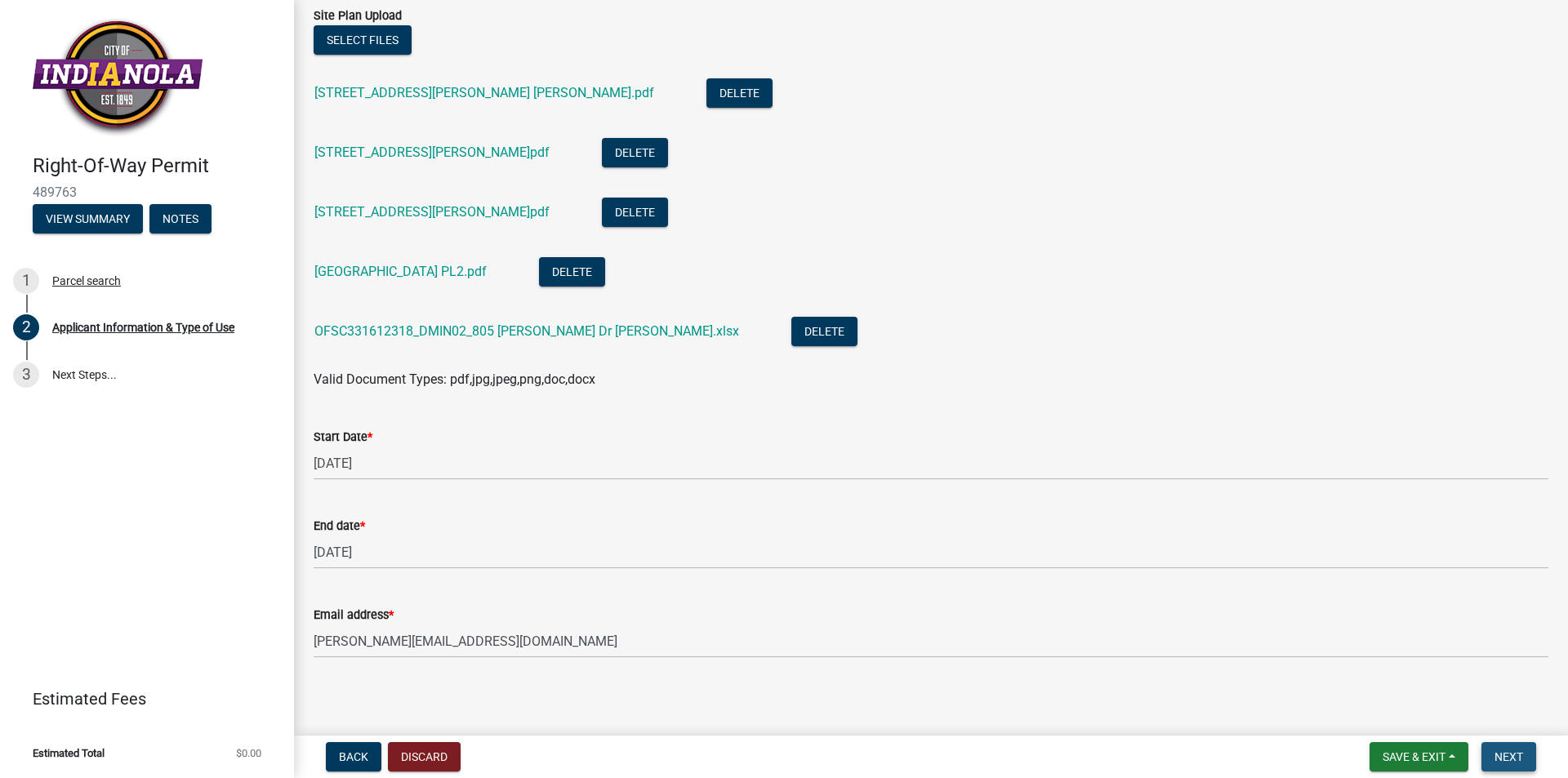
click at [1519, 753] on span "Next" at bounding box center [1508, 757] width 29 height 13
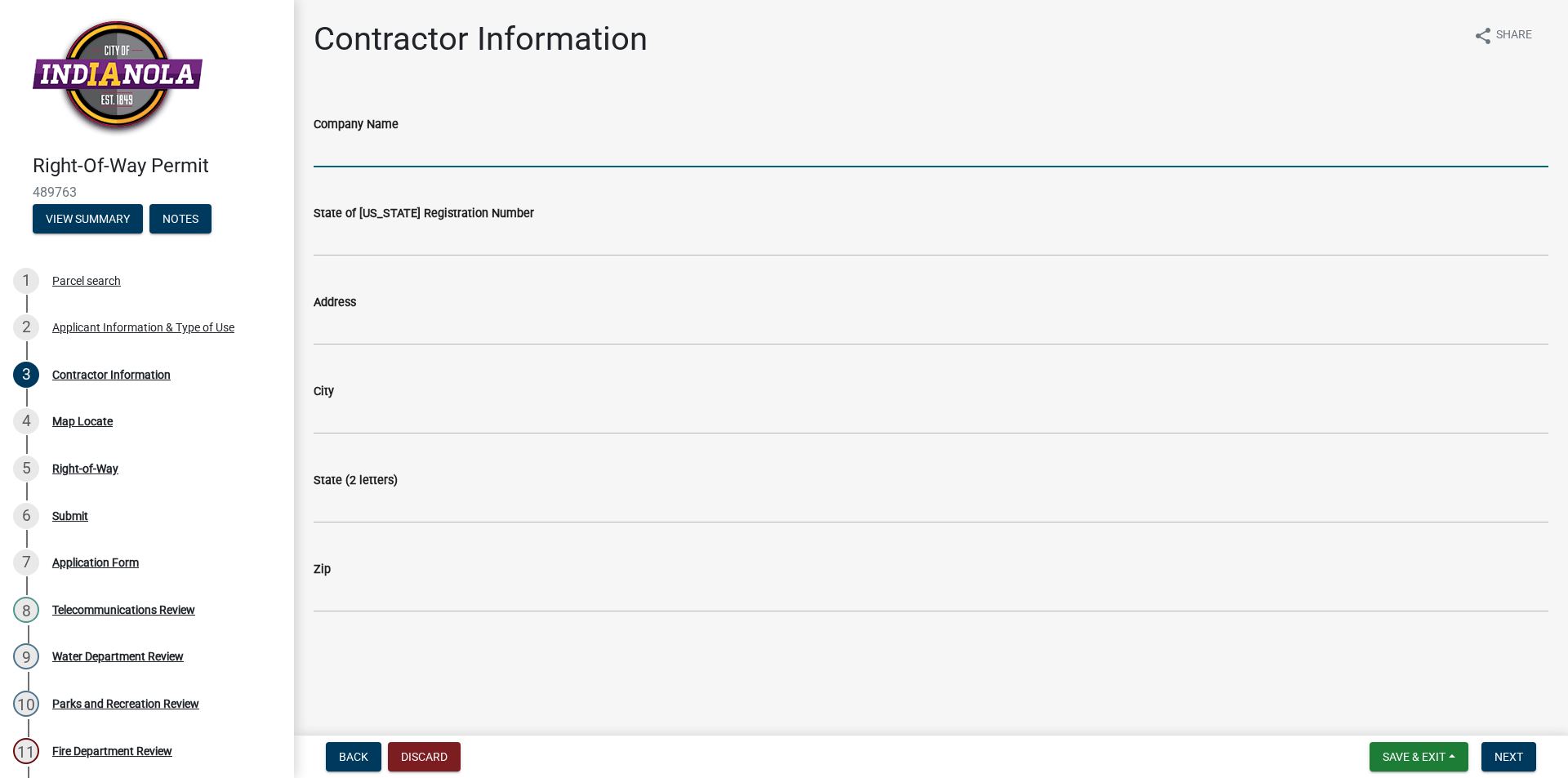
click at [372, 150] on input "Company Name" at bounding box center [931, 150] width 1235 height 34
type input "AUS, Inc."
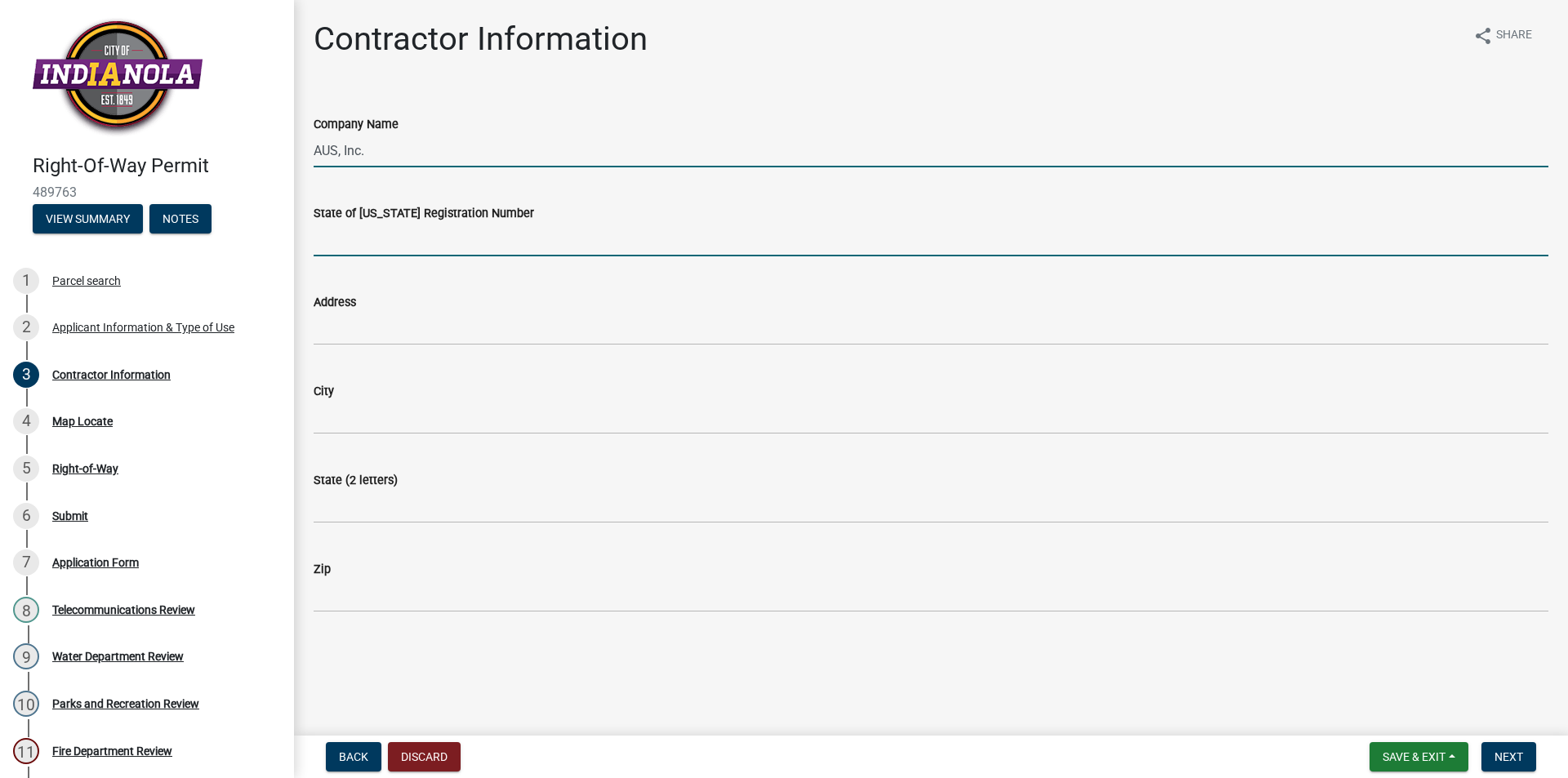
click at [412, 237] on input "State of [US_STATE] Registration Number" at bounding box center [931, 240] width 1235 height 34
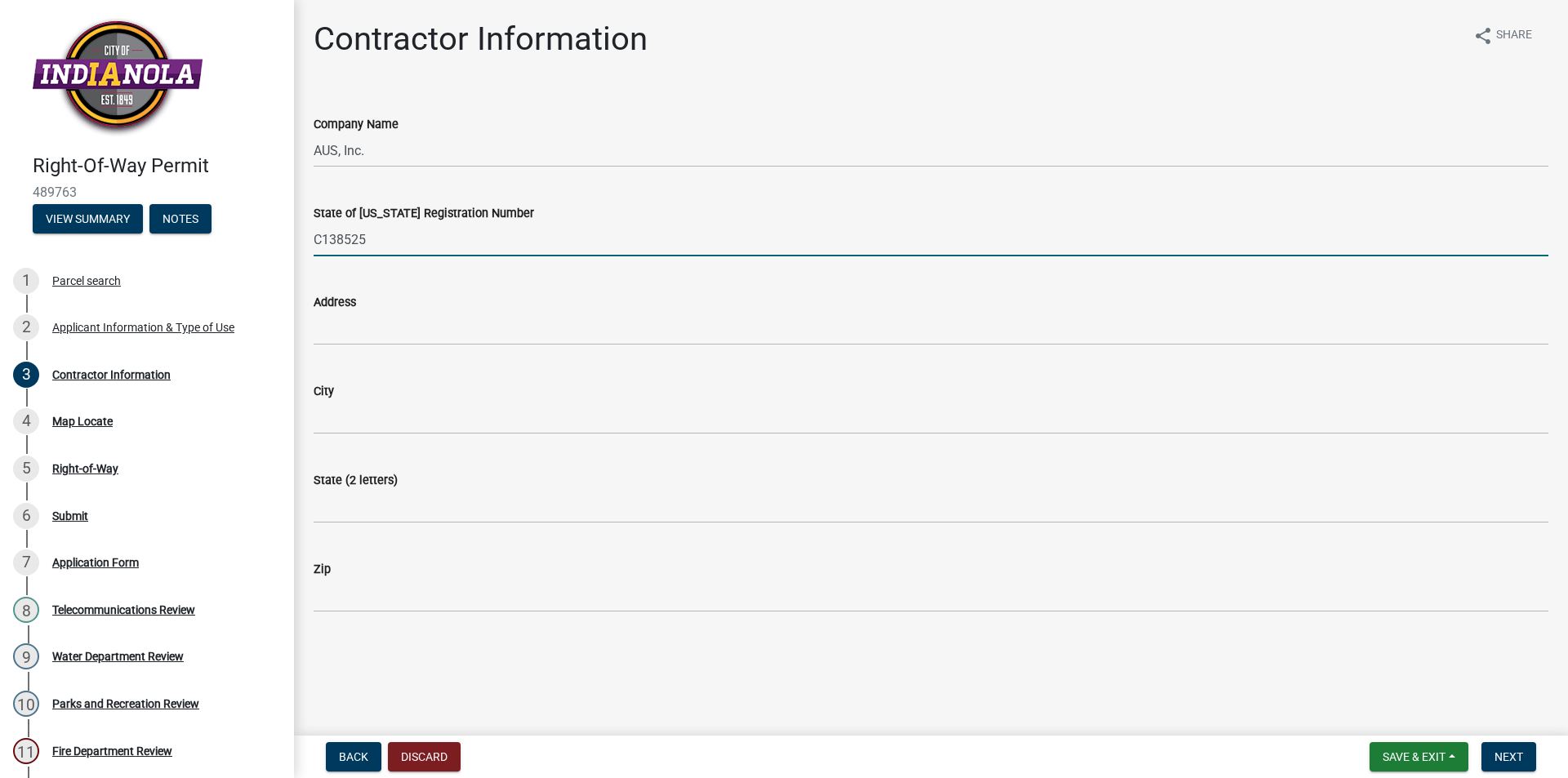
type input "C138525"
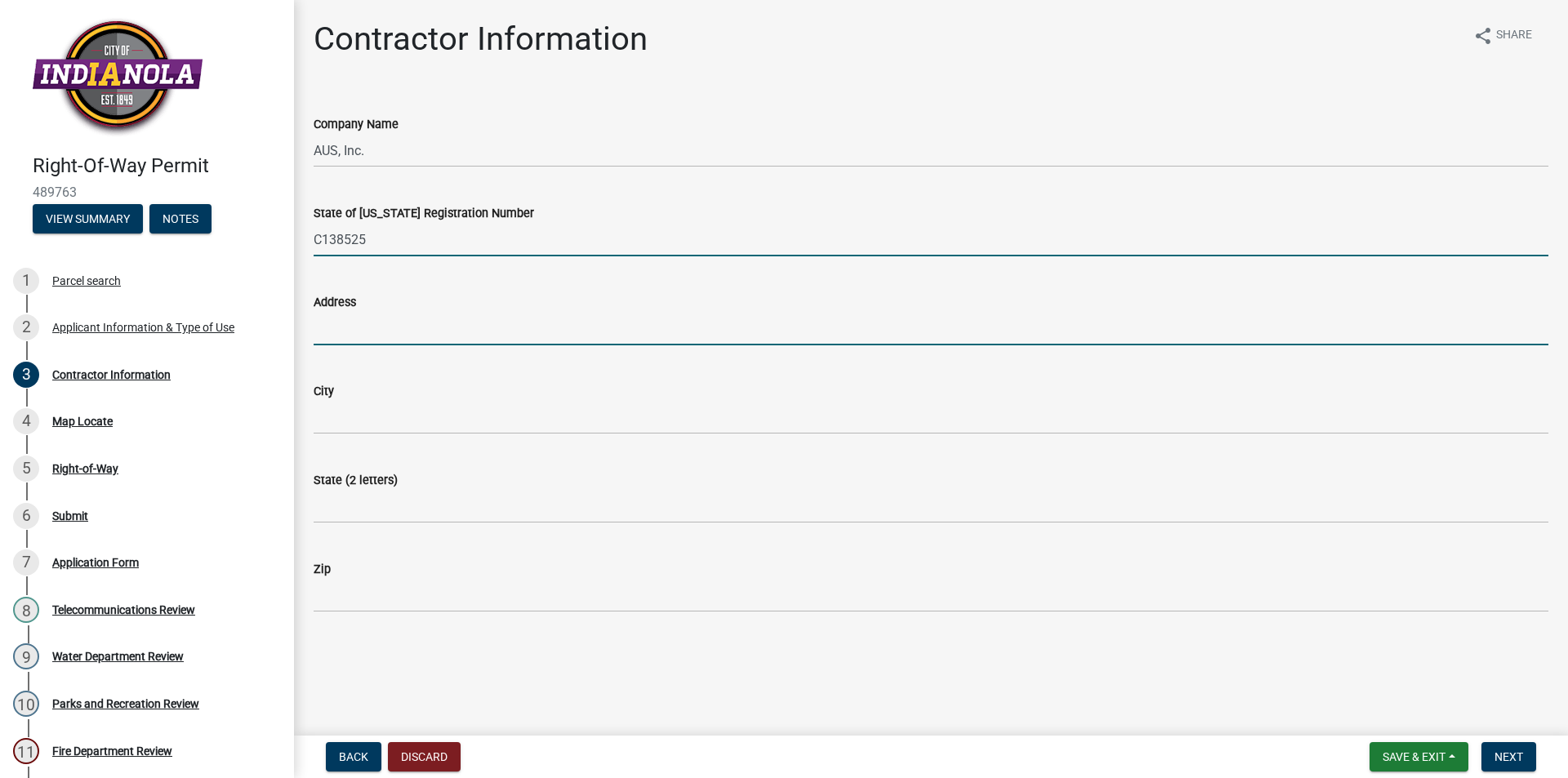
click at [366, 335] on input "Address" at bounding box center [931, 329] width 1235 height 34
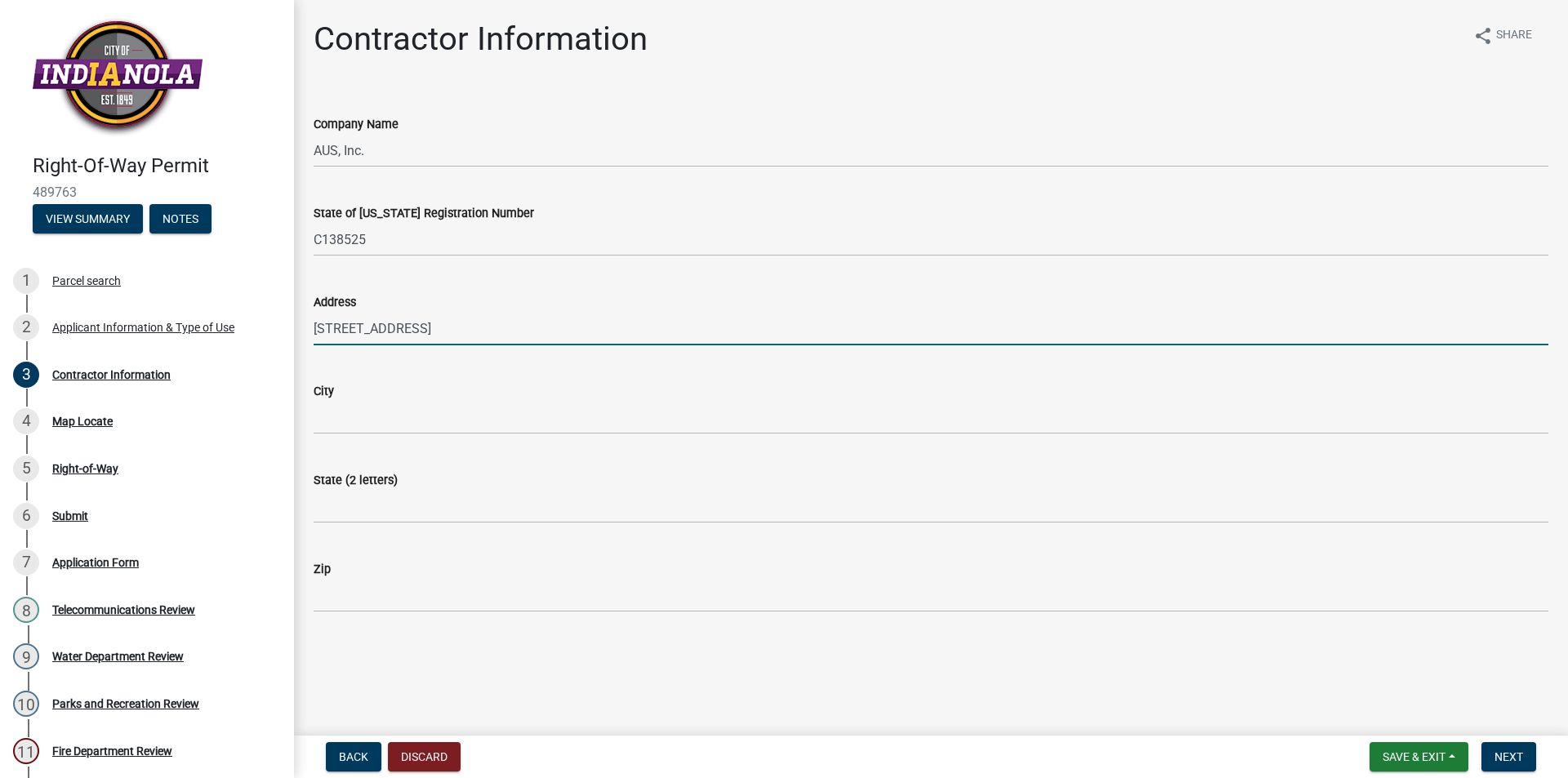
type input "[STREET_ADDRESS]"
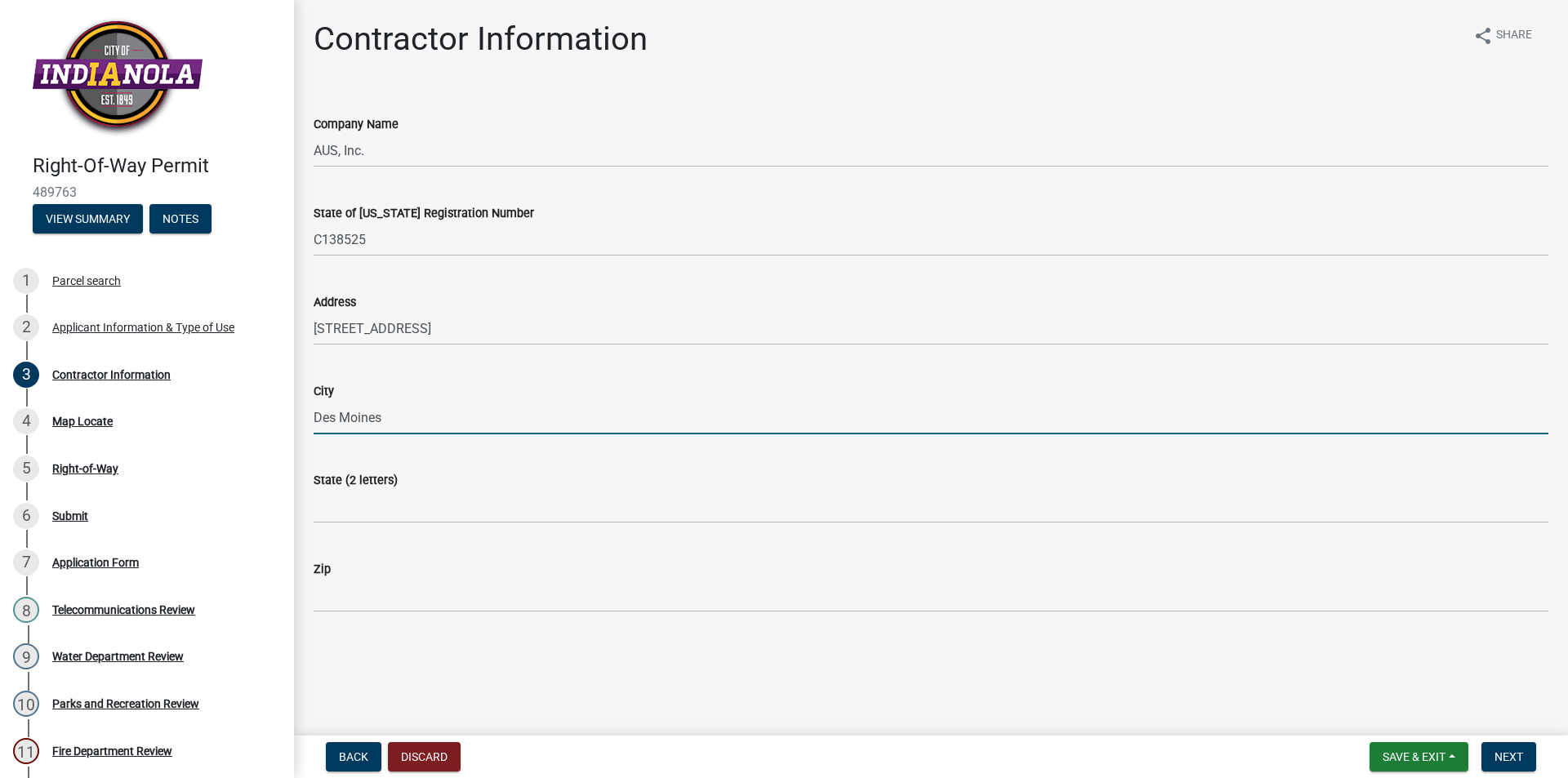
type input "Des Moines"
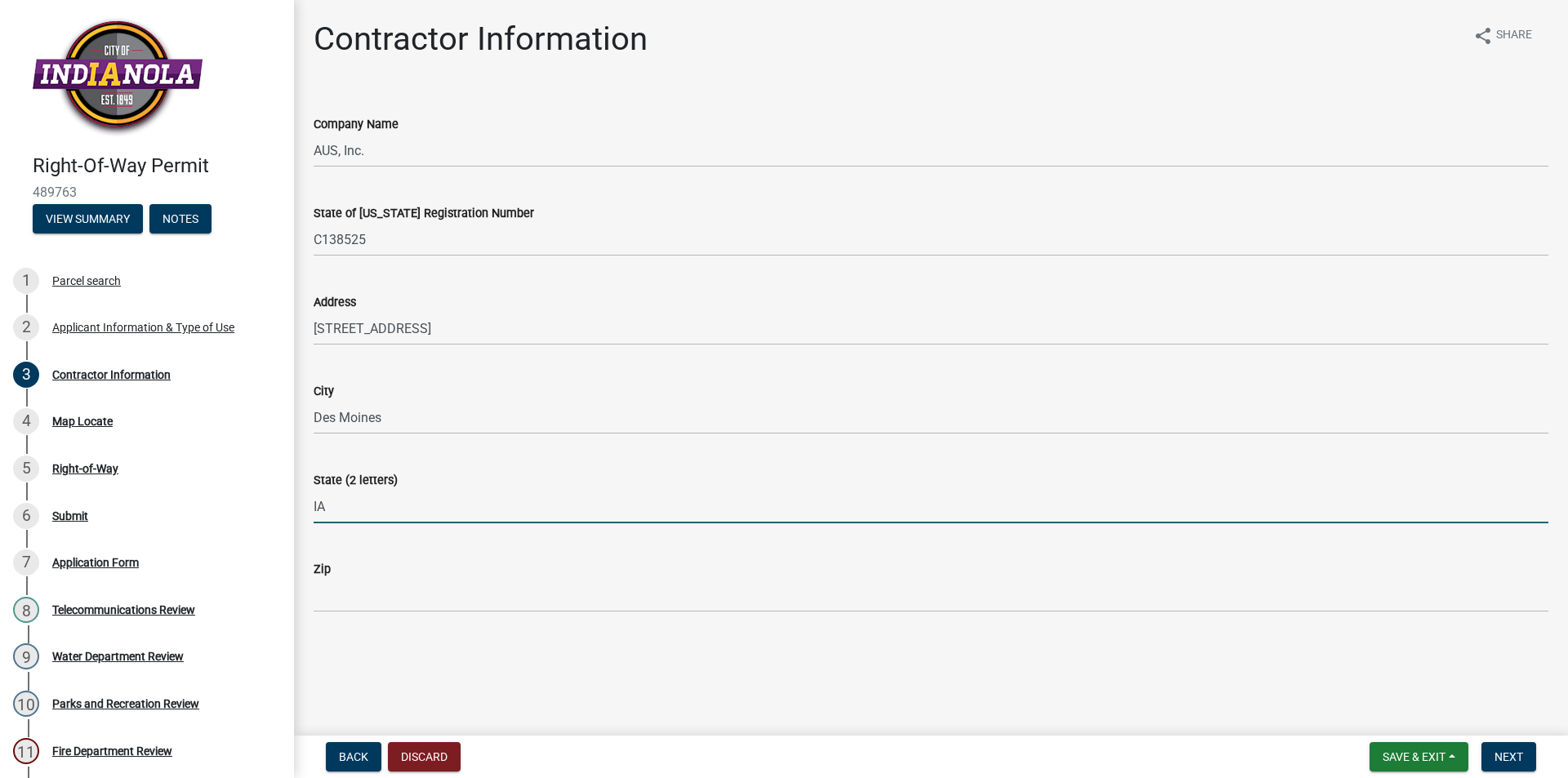
type input "IA"
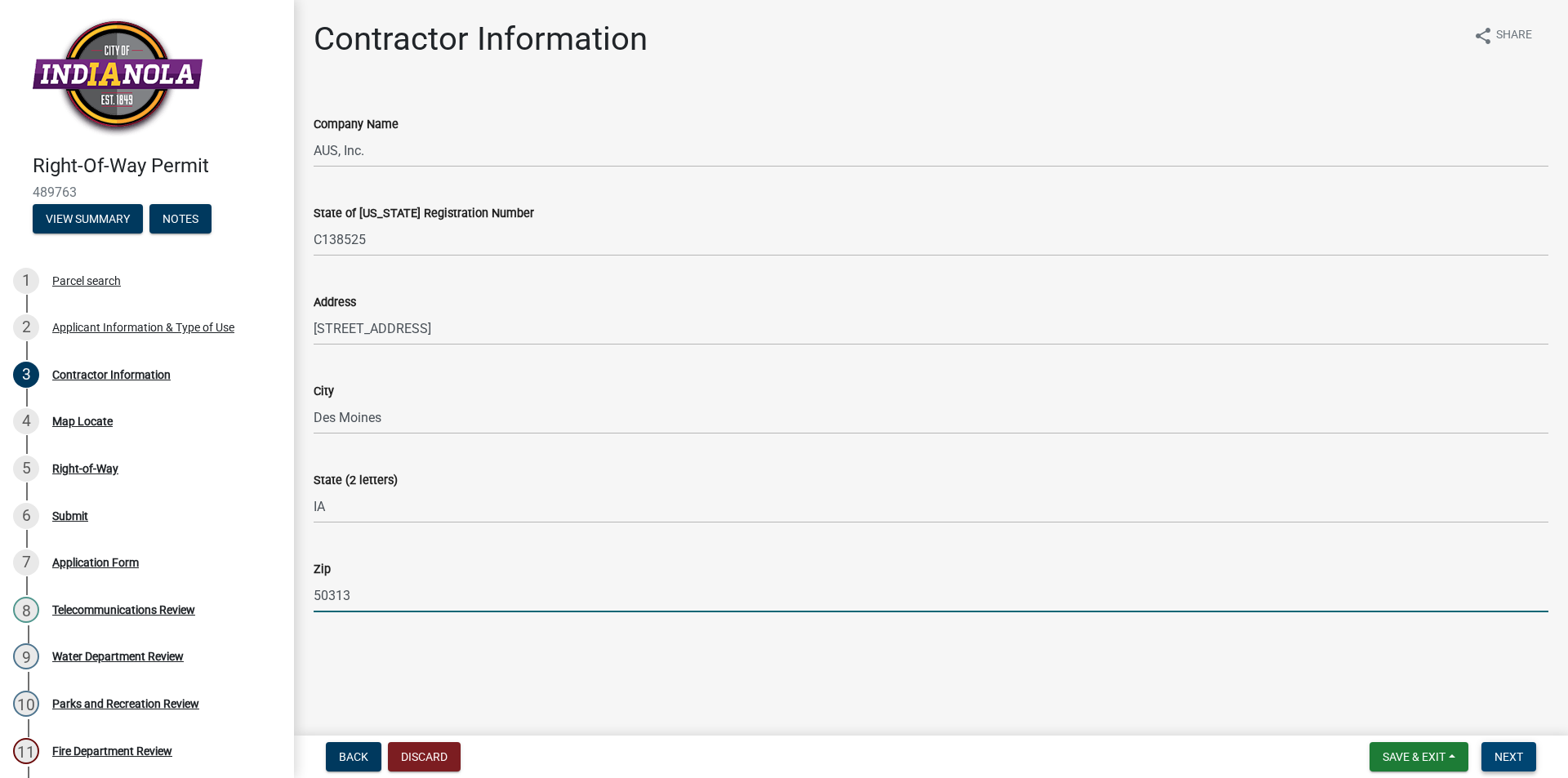
type input "50313"
click at [1496, 752] on span "Next" at bounding box center [1508, 757] width 29 height 13
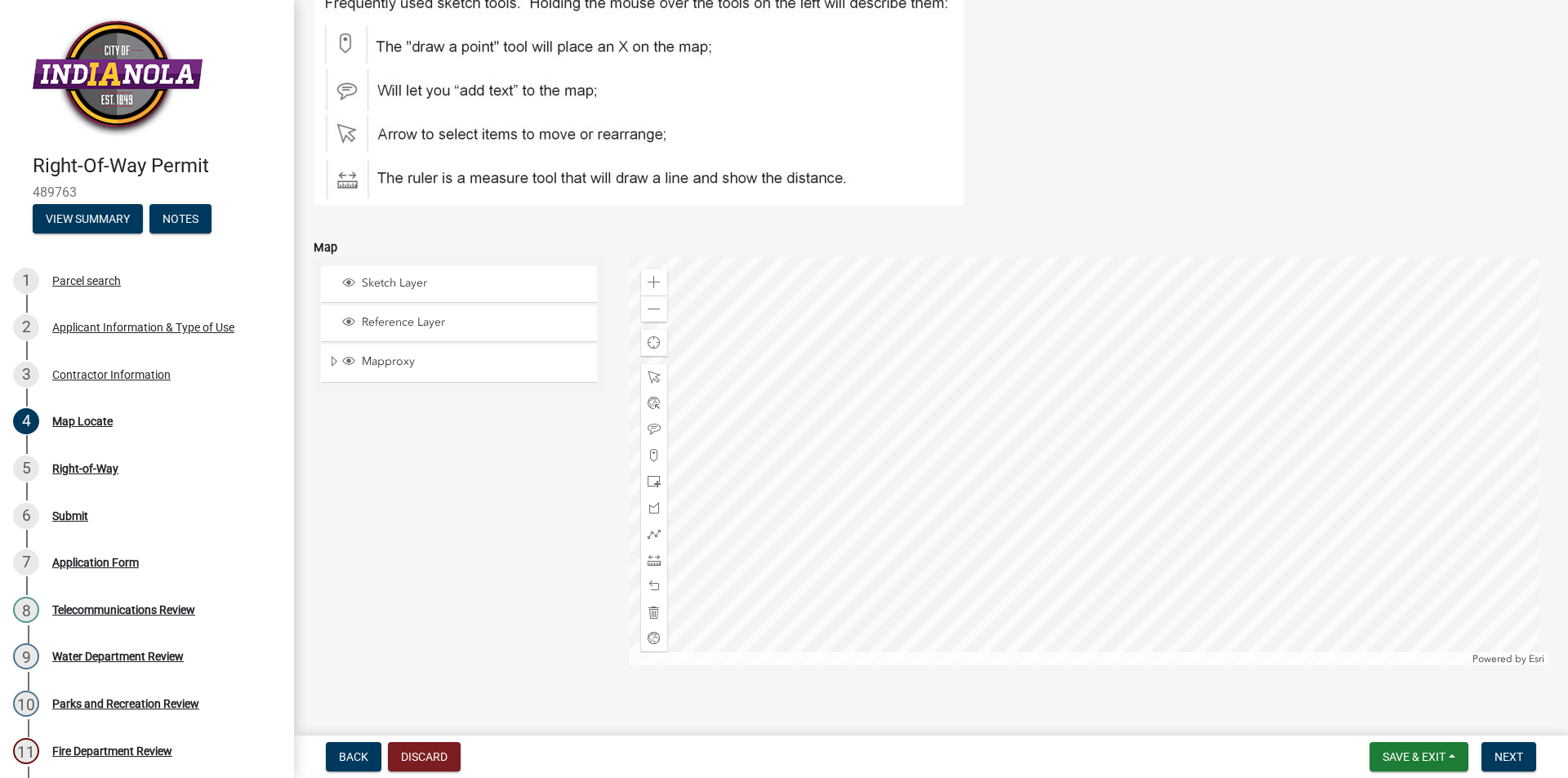
scroll to position [174, 0]
click at [1149, 347] on div at bounding box center [1088, 462] width 920 height 408
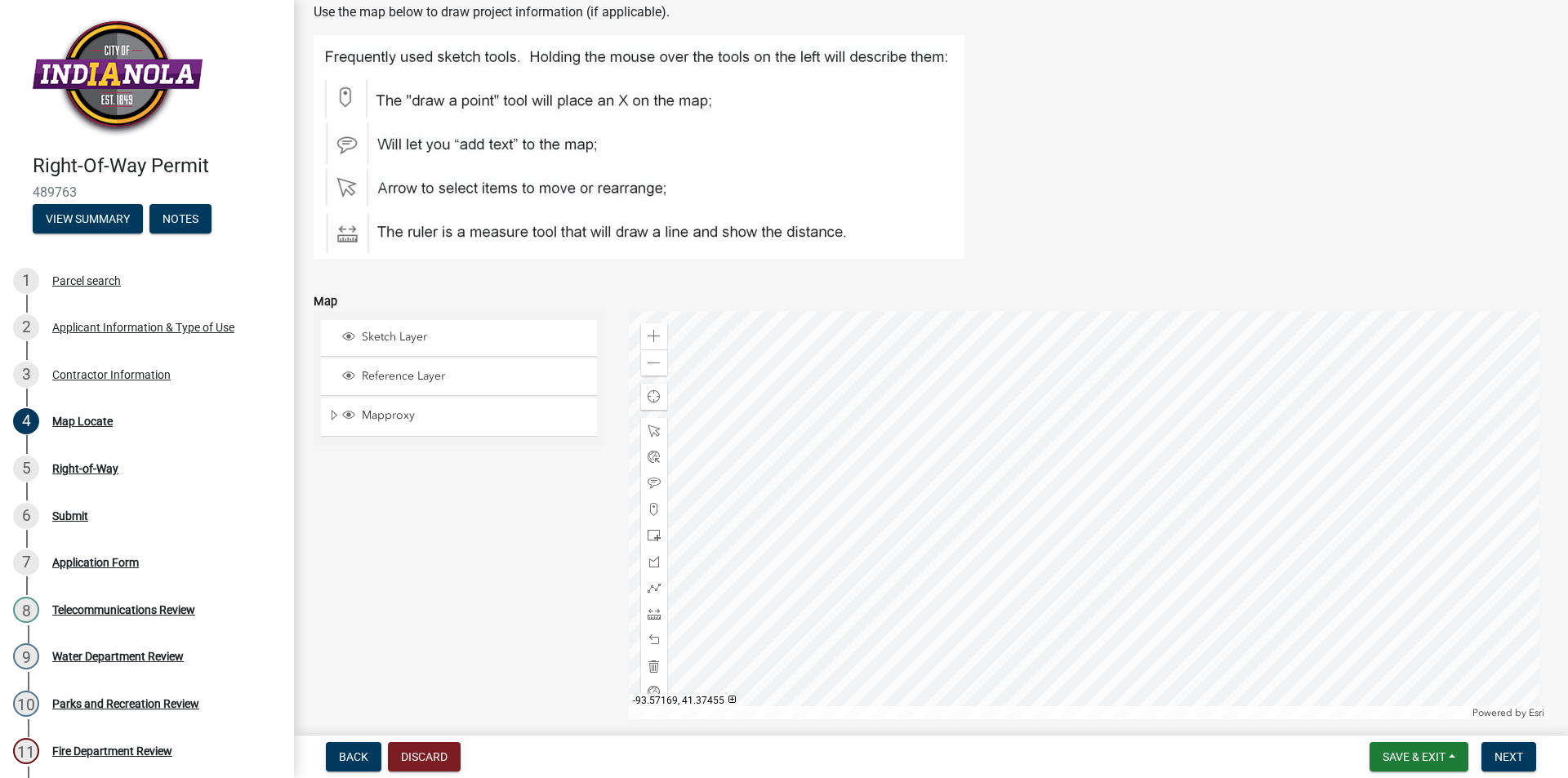
scroll to position [92, 0]
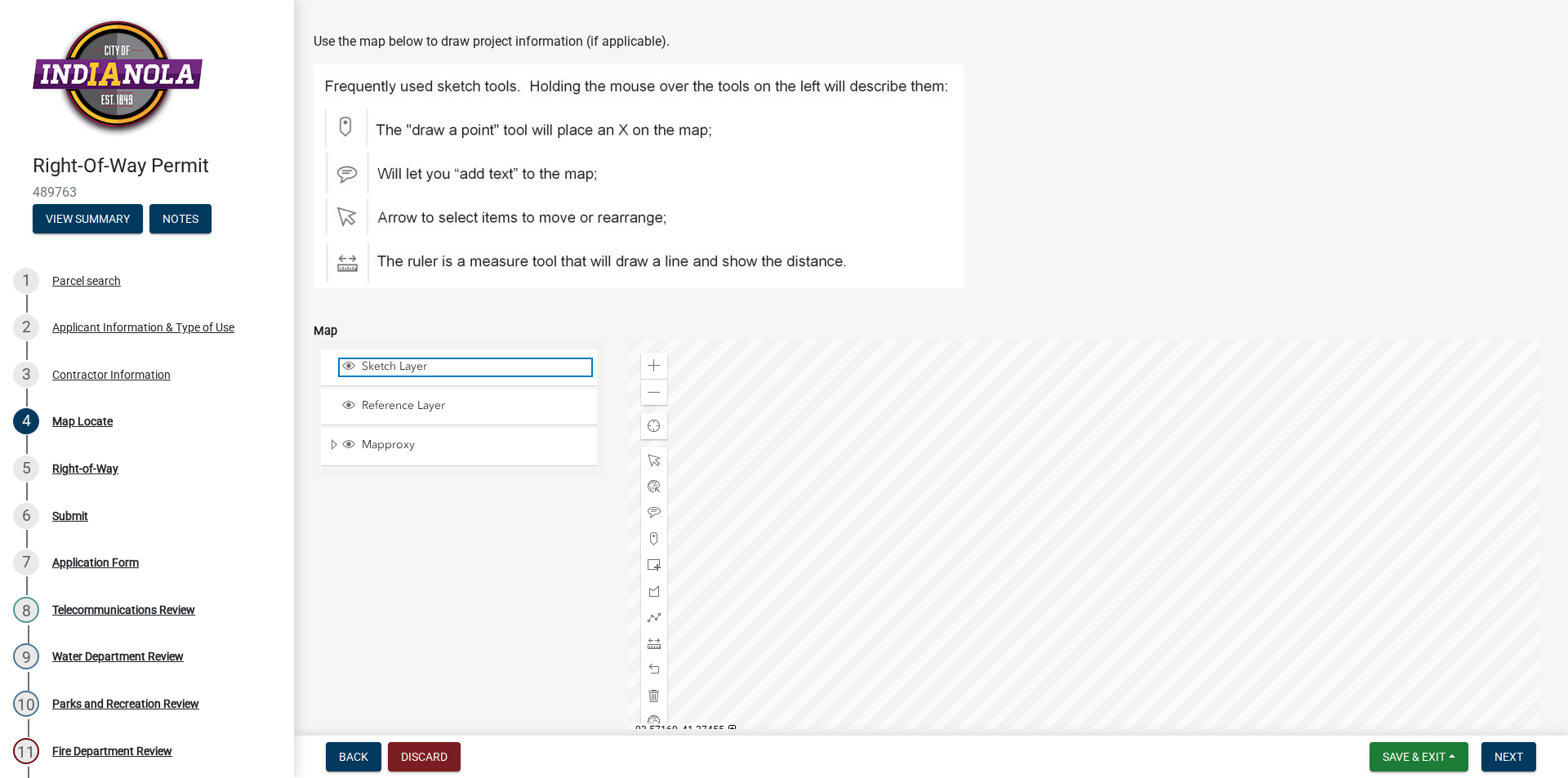
click at [389, 363] on span "Sketch Layer" at bounding box center [474, 367] width 233 height 15
click at [390, 368] on span "Sketch Layer" at bounding box center [474, 367] width 233 height 15
click at [654, 540] on span at bounding box center [654, 539] width 13 height 13
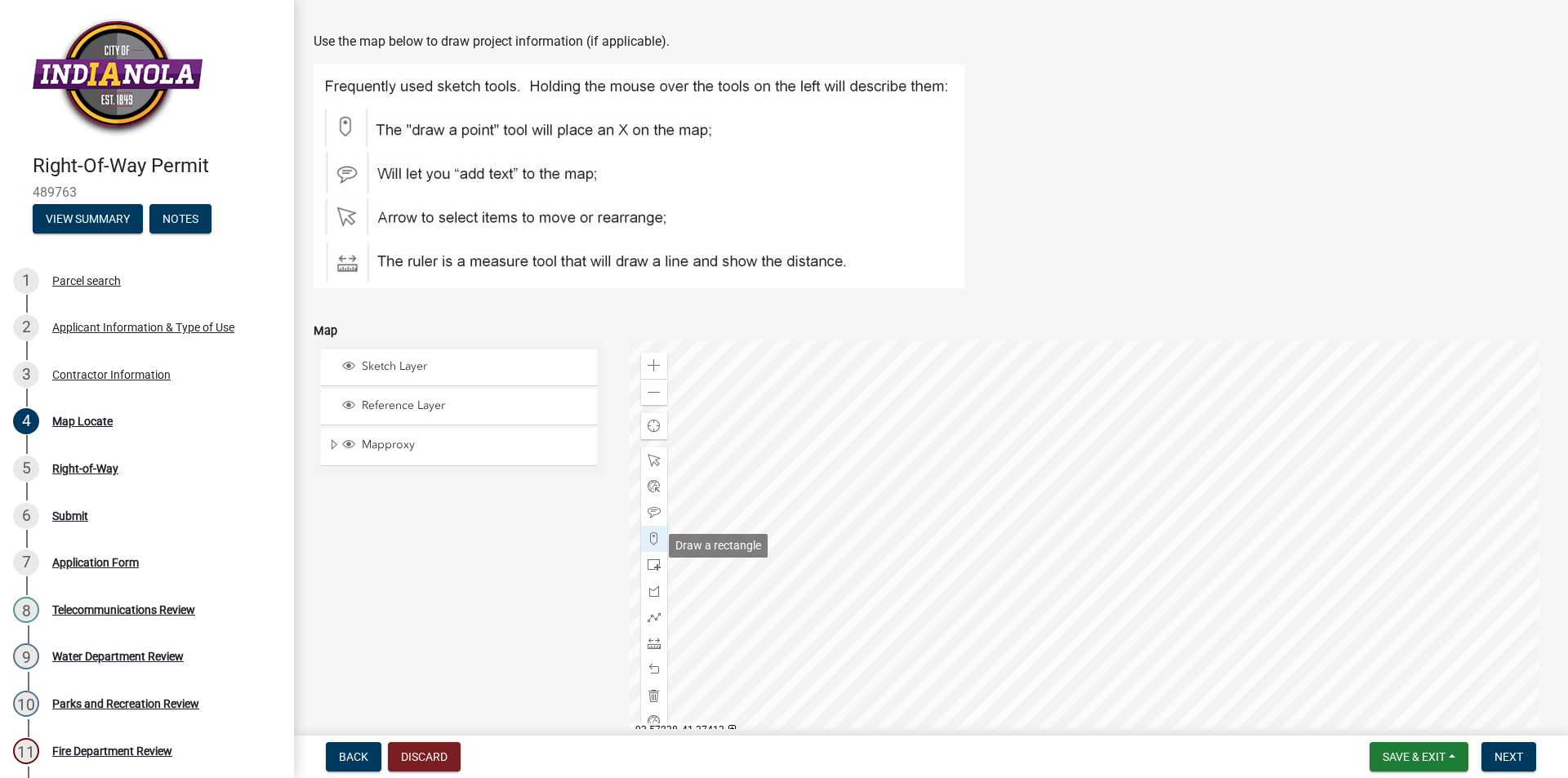
scroll to position [112, 0]
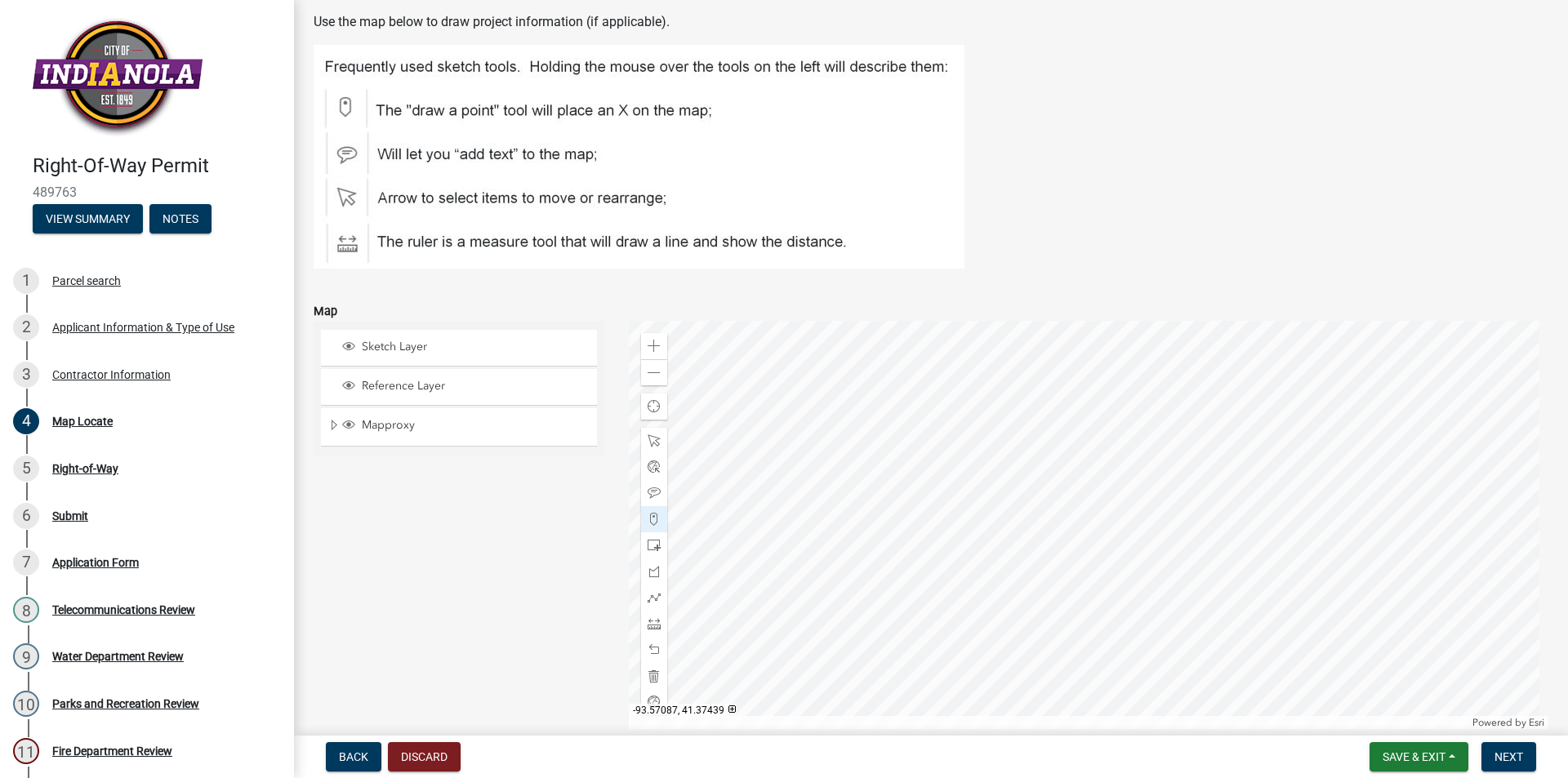
click at [1156, 409] on div at bounding box center [1088, 525] width 920 height 408
click at [654, 678] on span at bounding box center [654, 676] width 13 height 13
click at [647, 601] on span at bounding box center [654, 598] width 13 height 13
click at [1011, 410] on div at bounding box center [1088, 525] width 920 height 408
click at [1446, 421] on div at bounding box center [1088, 525] width 920 height 408
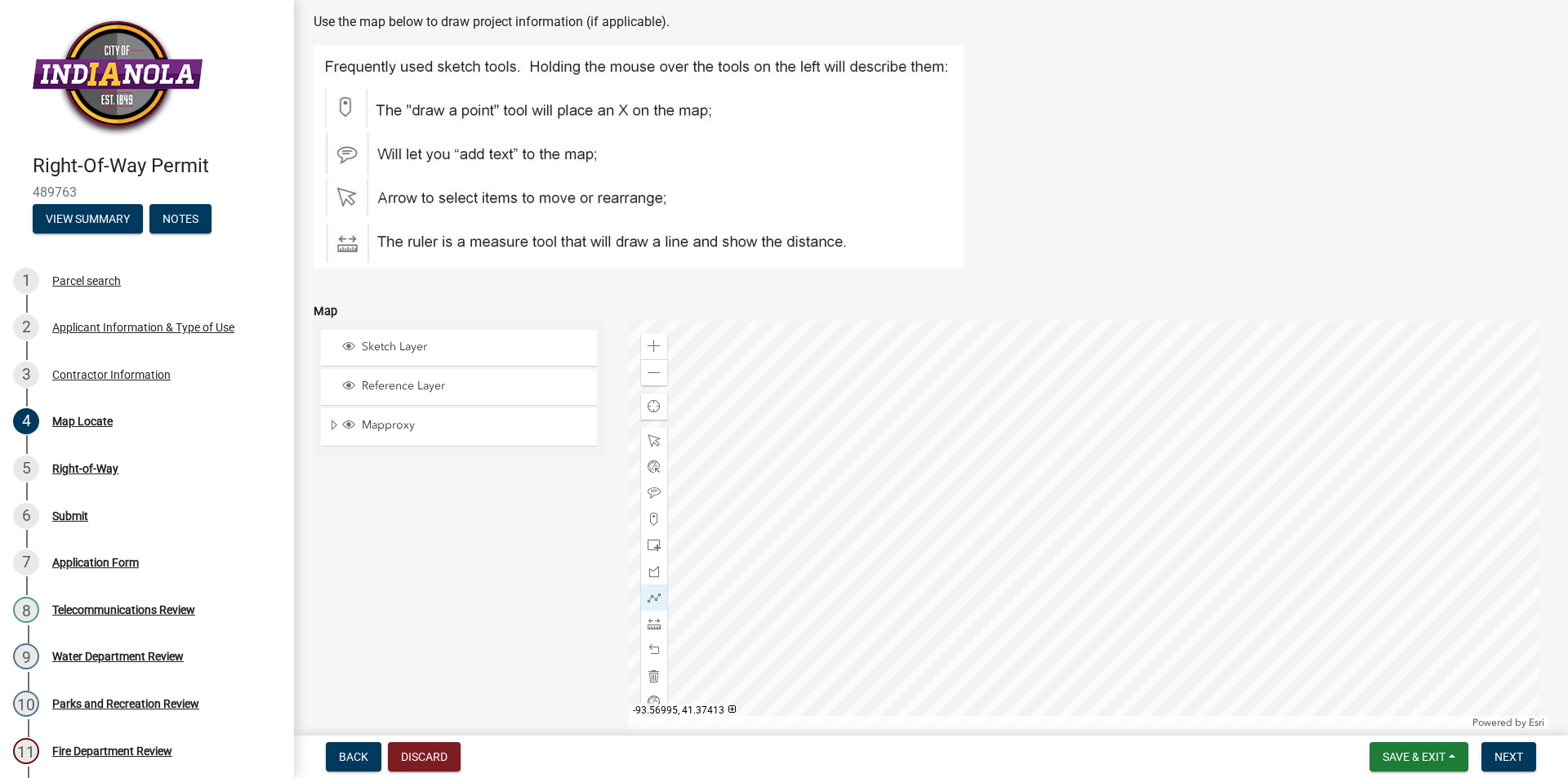
click at [1086, 541] on div at bounding box center [1088, 525] width 920 height 408
click at [1211, 474] on div at bounding box center [1088, 525] width 920 height 408
click at [1348, 483] on div at bounding box center [1088, 525] width 920 height 408
click at [652, 601] on span at bounding box center [654, 598] width 13 height 13
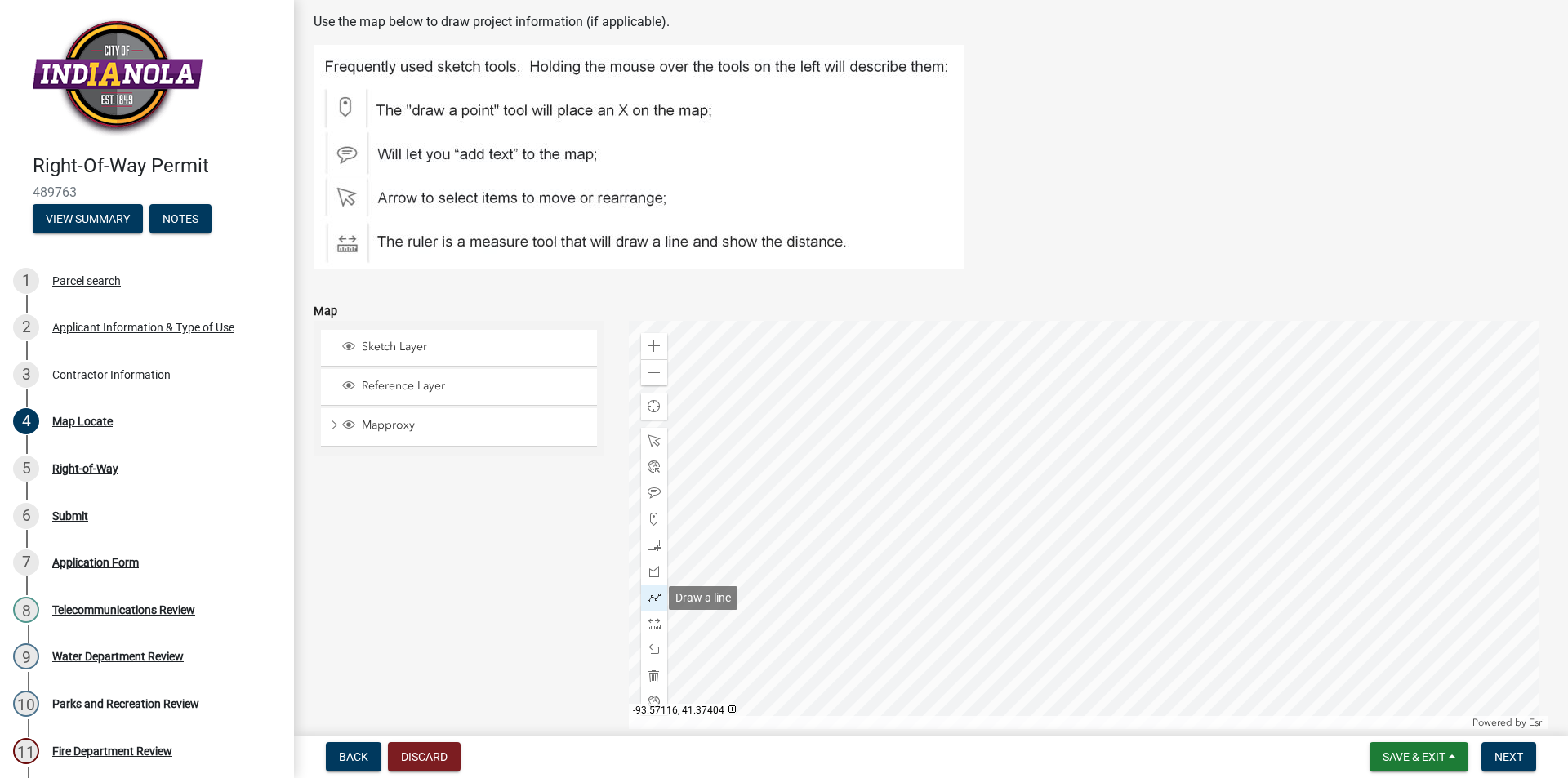
click at [649, 595] on span at bounding box center [654, 598] width 13 height 13
click at [769, 425] on div at bounding box center [1088, 525] width 920 height 408
click at [1062, 435] on div at bounding box center [1088, 525] width 920 height 408
click at [1218, 475] on div at bounding box center [1088, 525] width 920 height 408
click at [1341, 484] on div at bounding box center [1088, 525] width 920 height 408
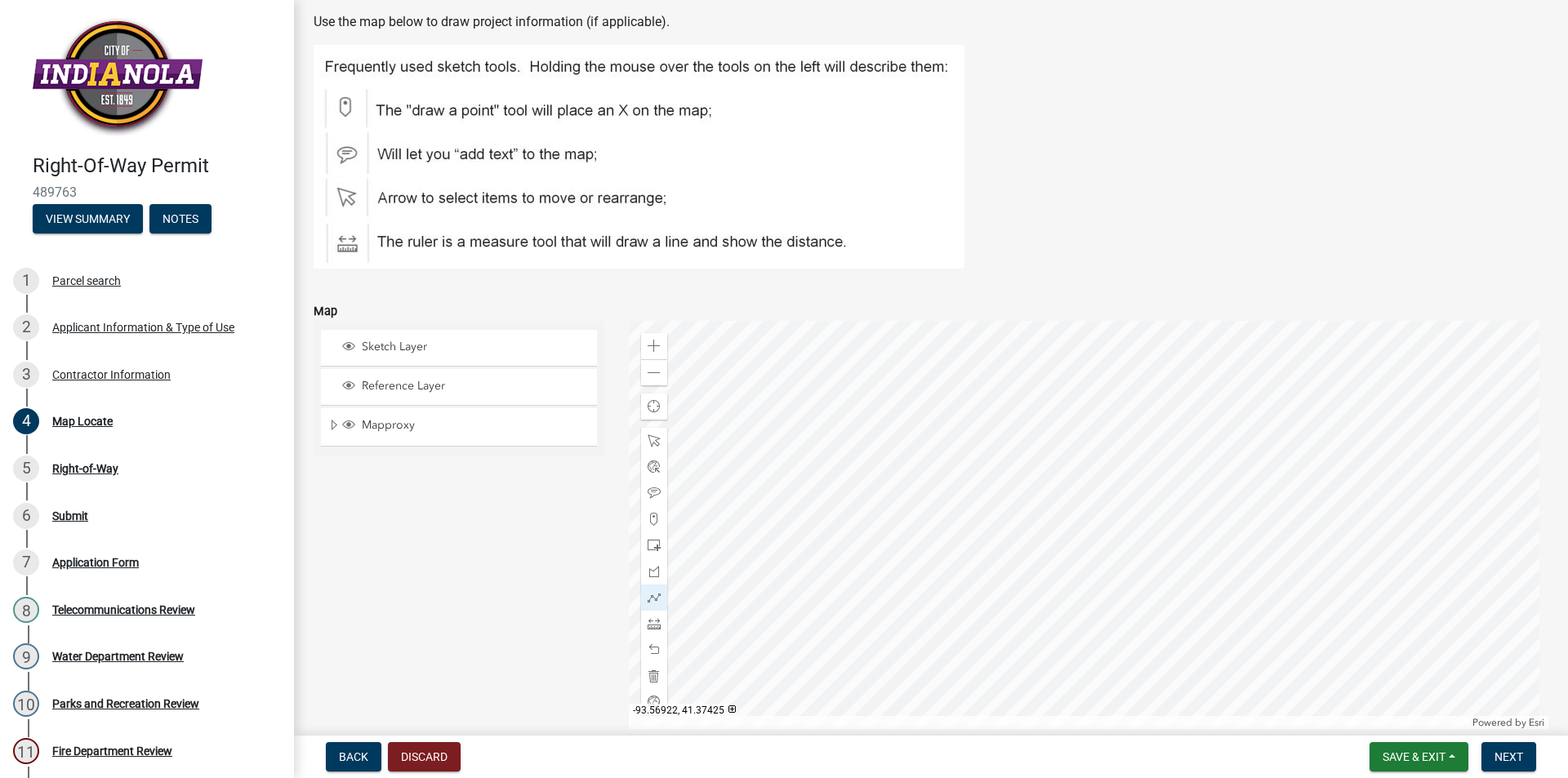
click at [1341, 484] on div at bounding box center [1088, 525] width 920 height 408
click at [1340, 484] on div at bounding box center [1088, 525] width 920 height 408
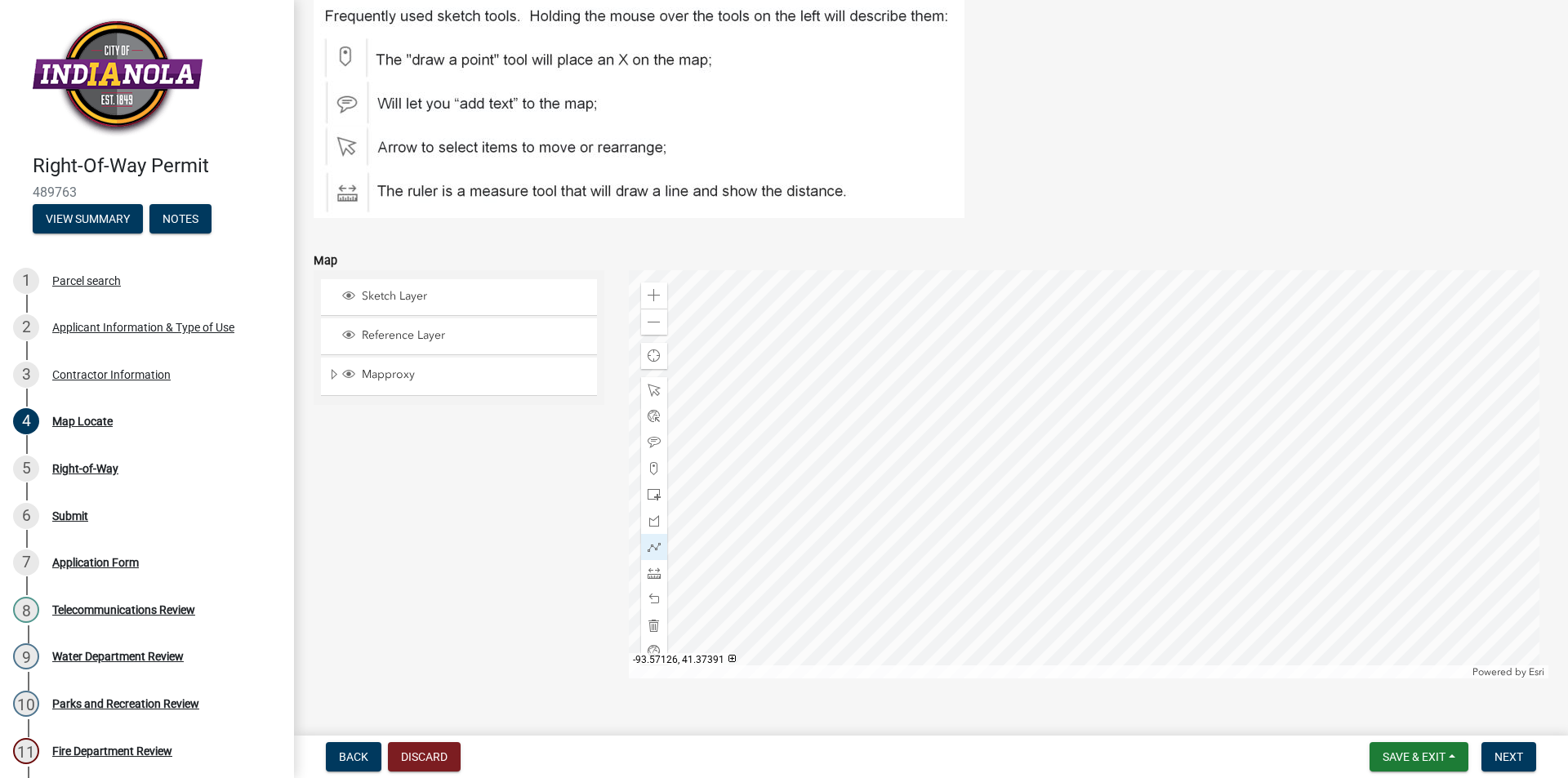
scroll to position [191, 0]
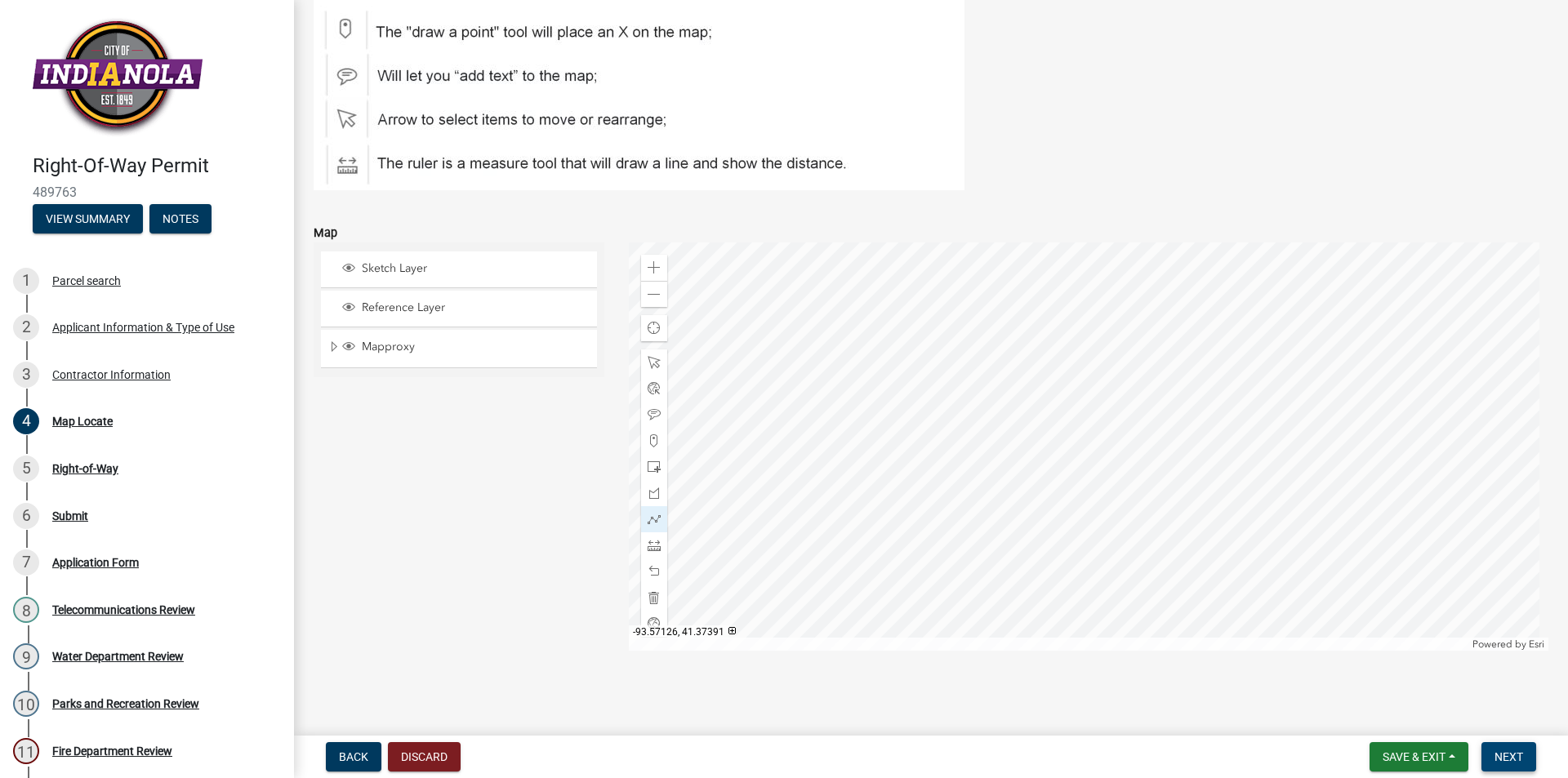
click at [1516, 757] on span "Next" at bounding box center [1508, 757] width 29 height 13
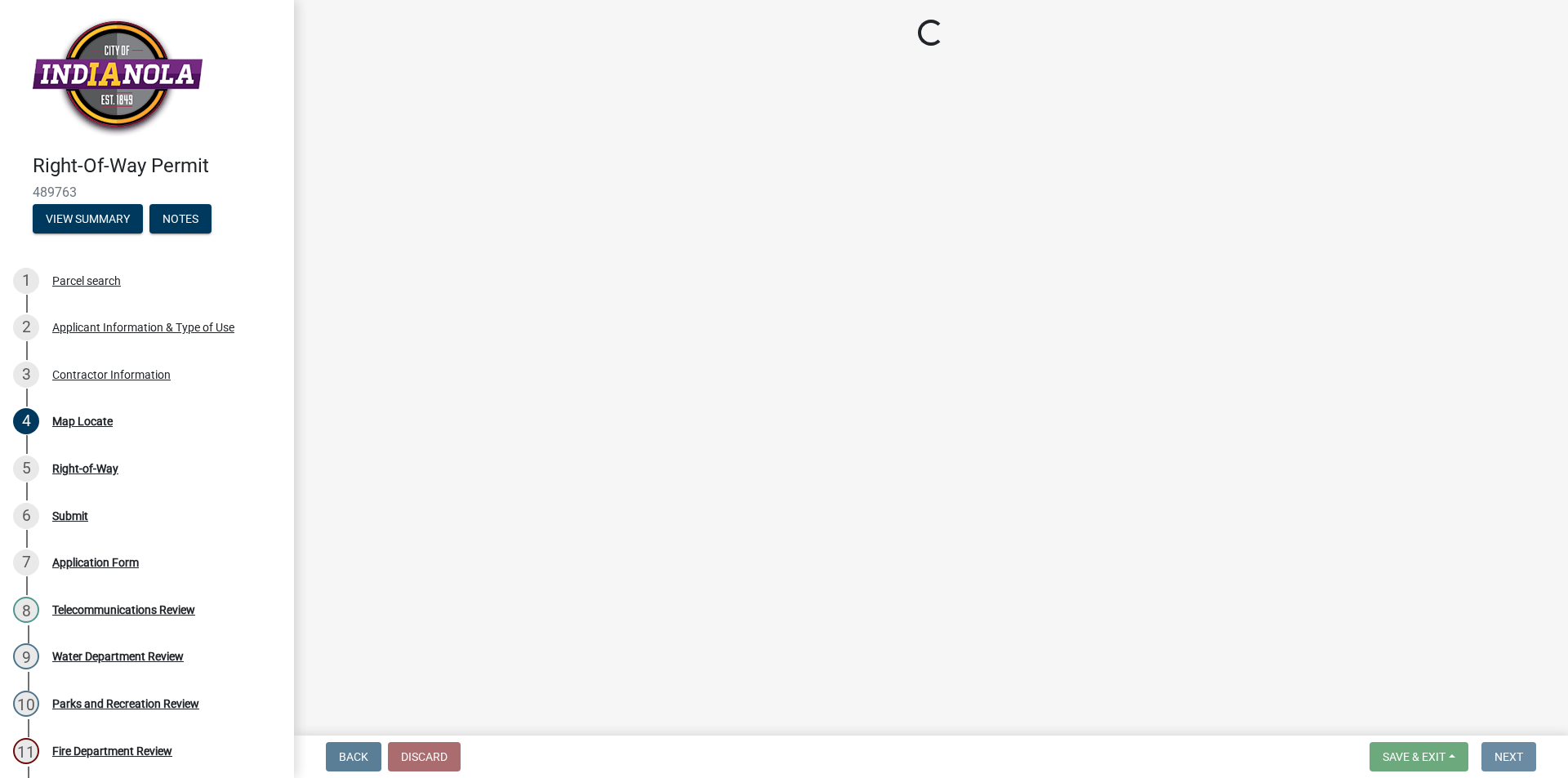
scroll to position [0, 0]
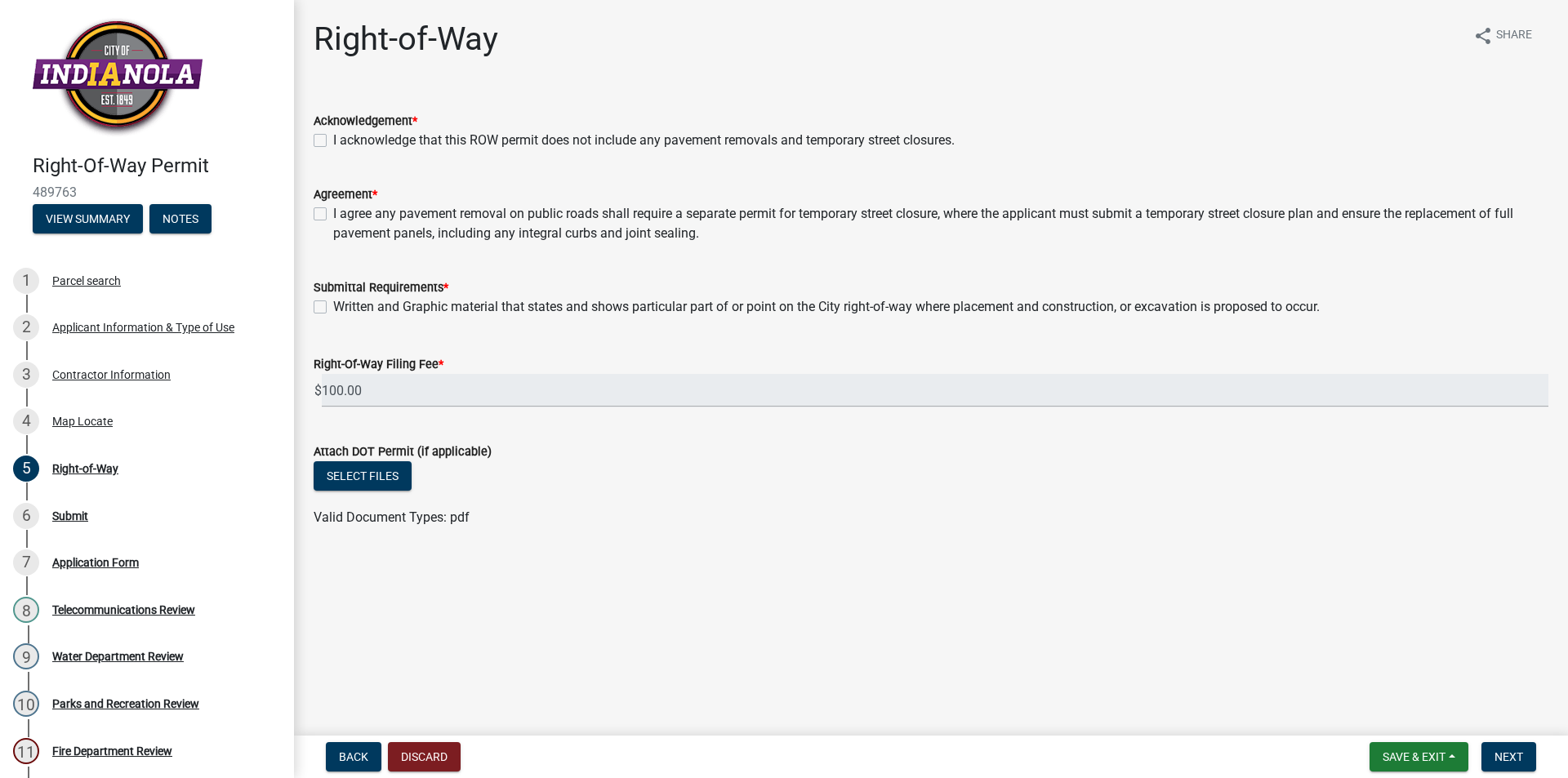
click at [333, 140] on label "I acknowledge that this ROW permit does not include any pavement removals and t…" at bounding box center [643, 140] width 621 height 20
click at [333, 140] on input "I acknowledge that this ROW permit does not include any pavement removals and t…" at bounding box center [338, 135] width 10 height 10
checkbox input "true"
click at [333, 219] on label "I agree any pavement removal on public roads shall require a separate permit fo…" at bounding box center [940, 224] width 1215 height 39
click at [333, 215] on input "I agree any pavement removal on public roads shall require a separate permit fo…" at bounding box center [338, 209] width 10 height 10
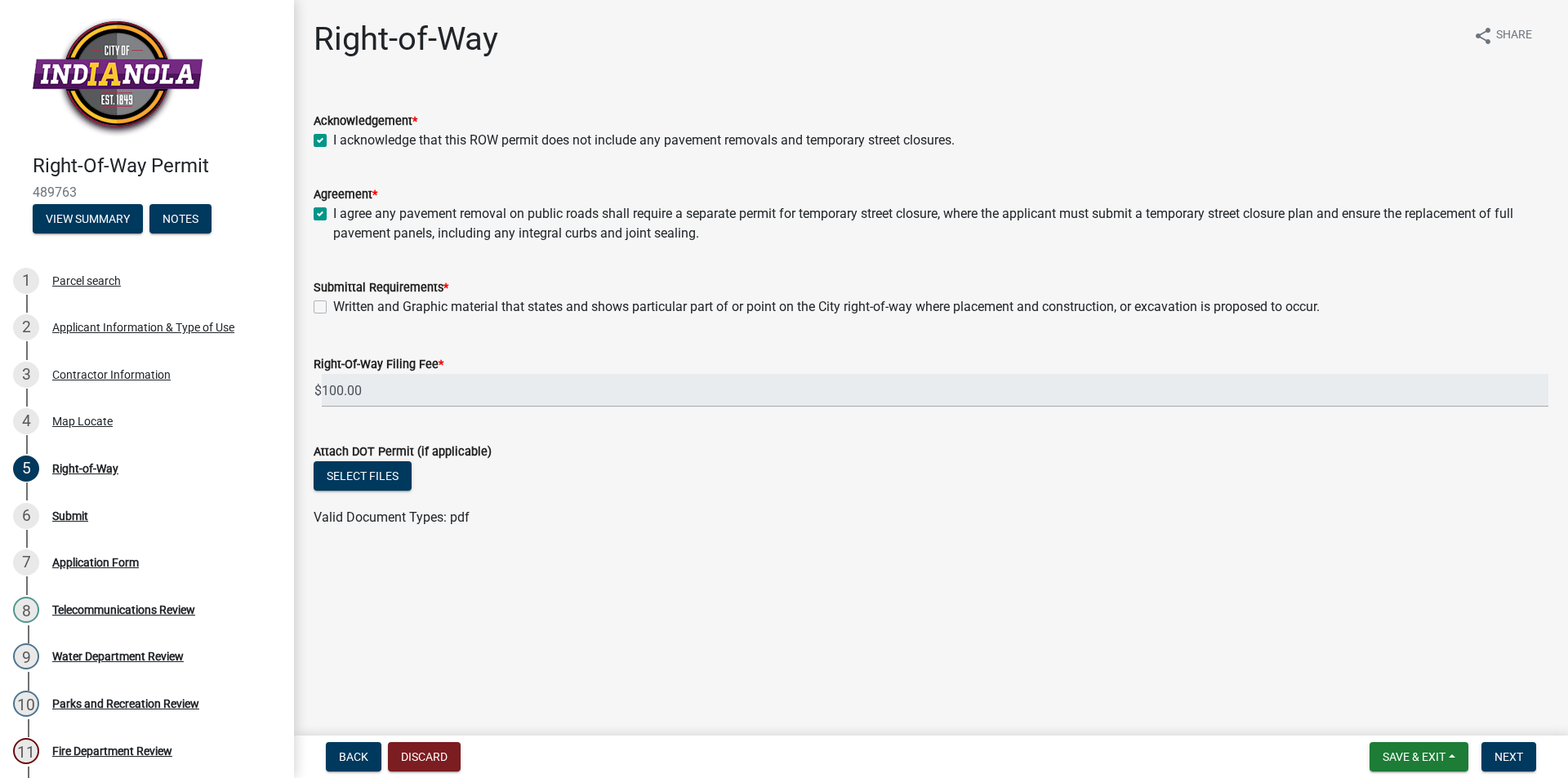
checkbox input "true"
click at [333, 310] on label "Written and Graphic material that states and shows particular part of or point …" at bounding box center [826, 306] width 986 height 20
click at [333, 308] on input "Written and Graphic material that states and shows particular part of or point …" at bounding box center [338, 302] width 10 height 10
checkbox input "true"
click at [1506, 757] on span "Next" at bounding box center [1508, 757] width 29 height 13
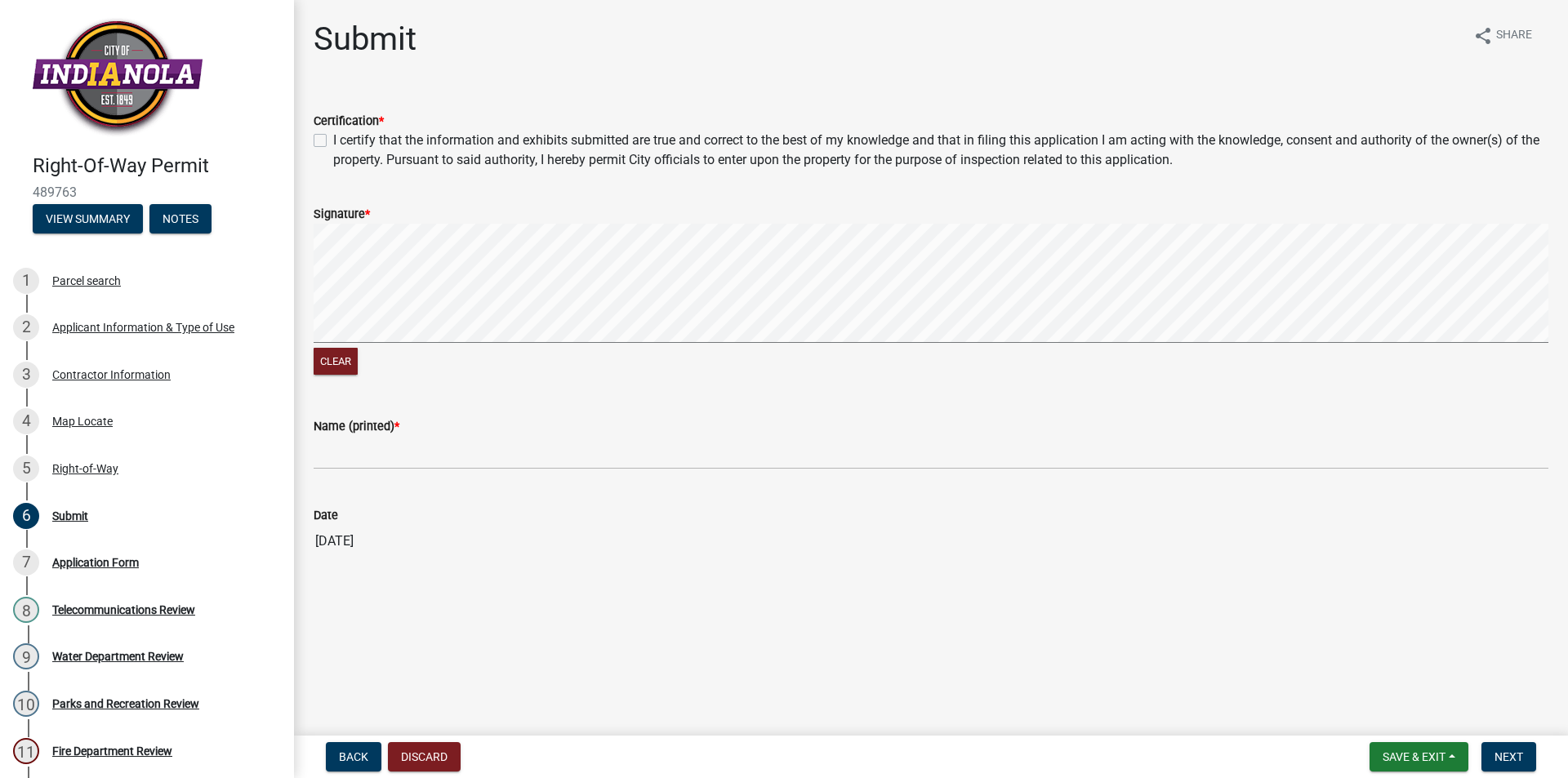
click at [333, 145] on label "I certify that the information and exhibits submitted are true and correct to t…" at bounding box center [940, 150] width 1215 height 39
click at [333, 141] on input "I certify that the information and exhibits submitted are true and correct to t…" at bounding box center [338, 135] width 10 height 10
checkbox input "true"
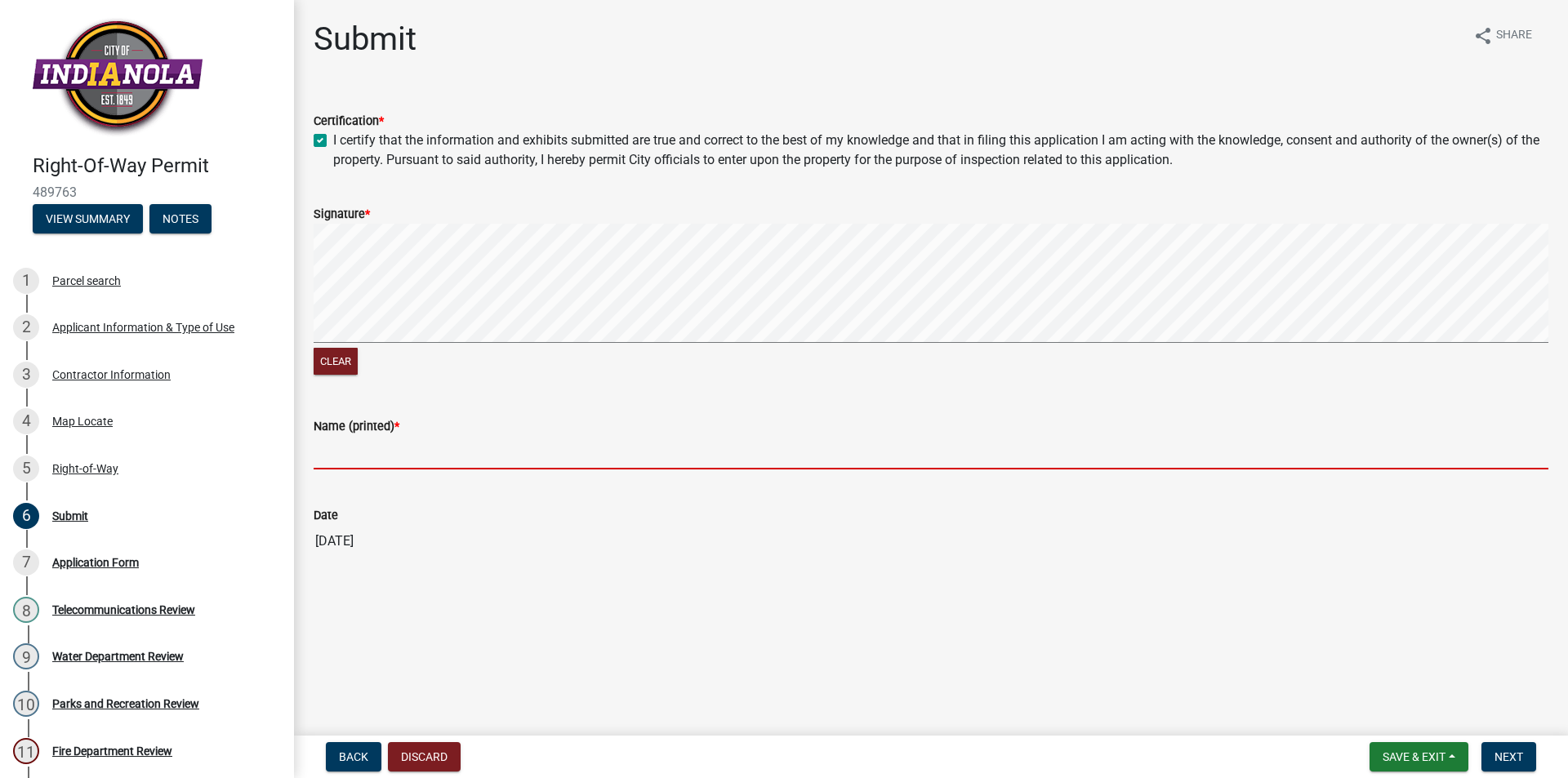
click at [338, 452] on input "Name (printed) *" at bounding box center [931, 453] width 1235 height 34
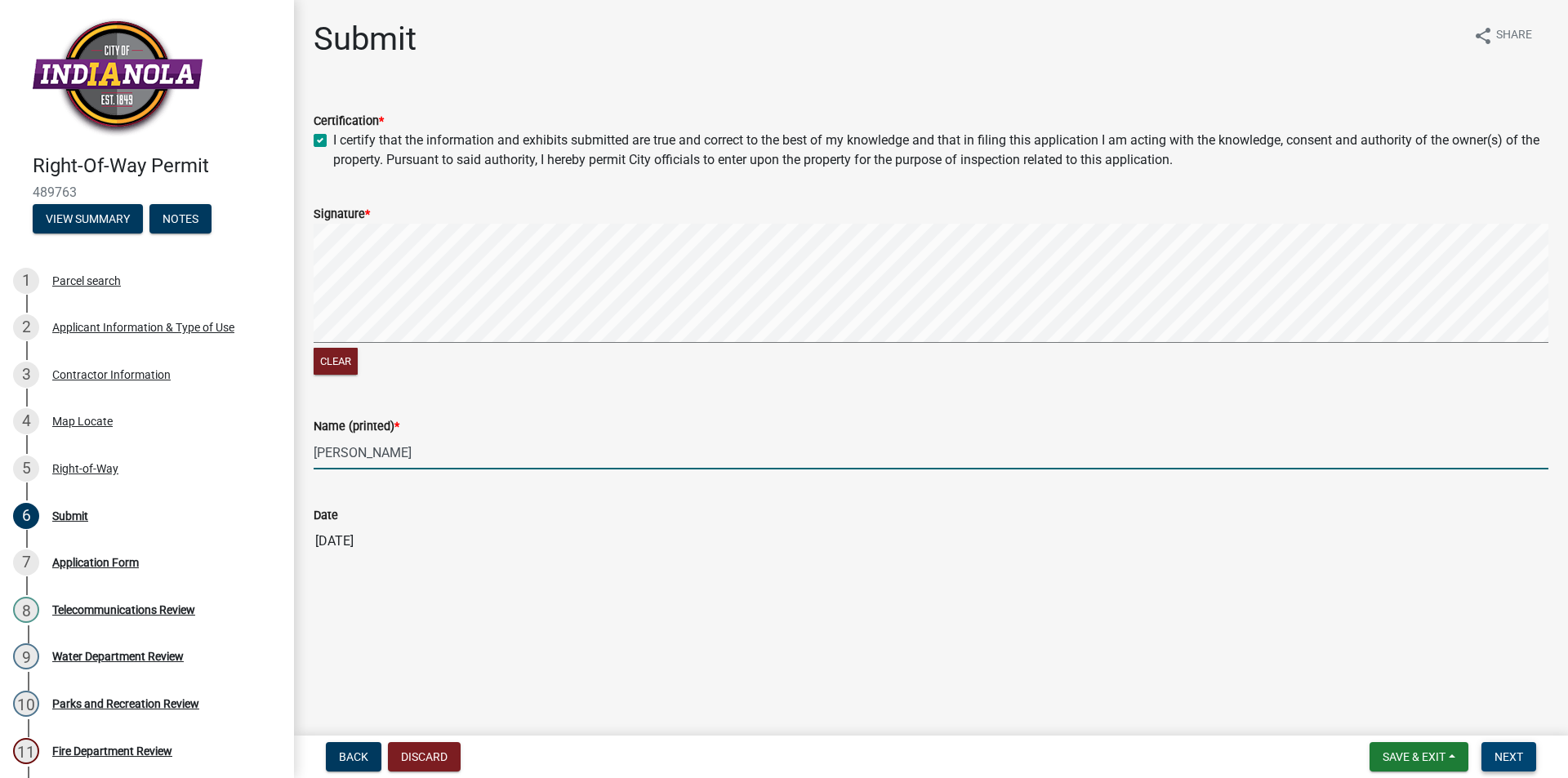
type input "[PERSON_NAME]"
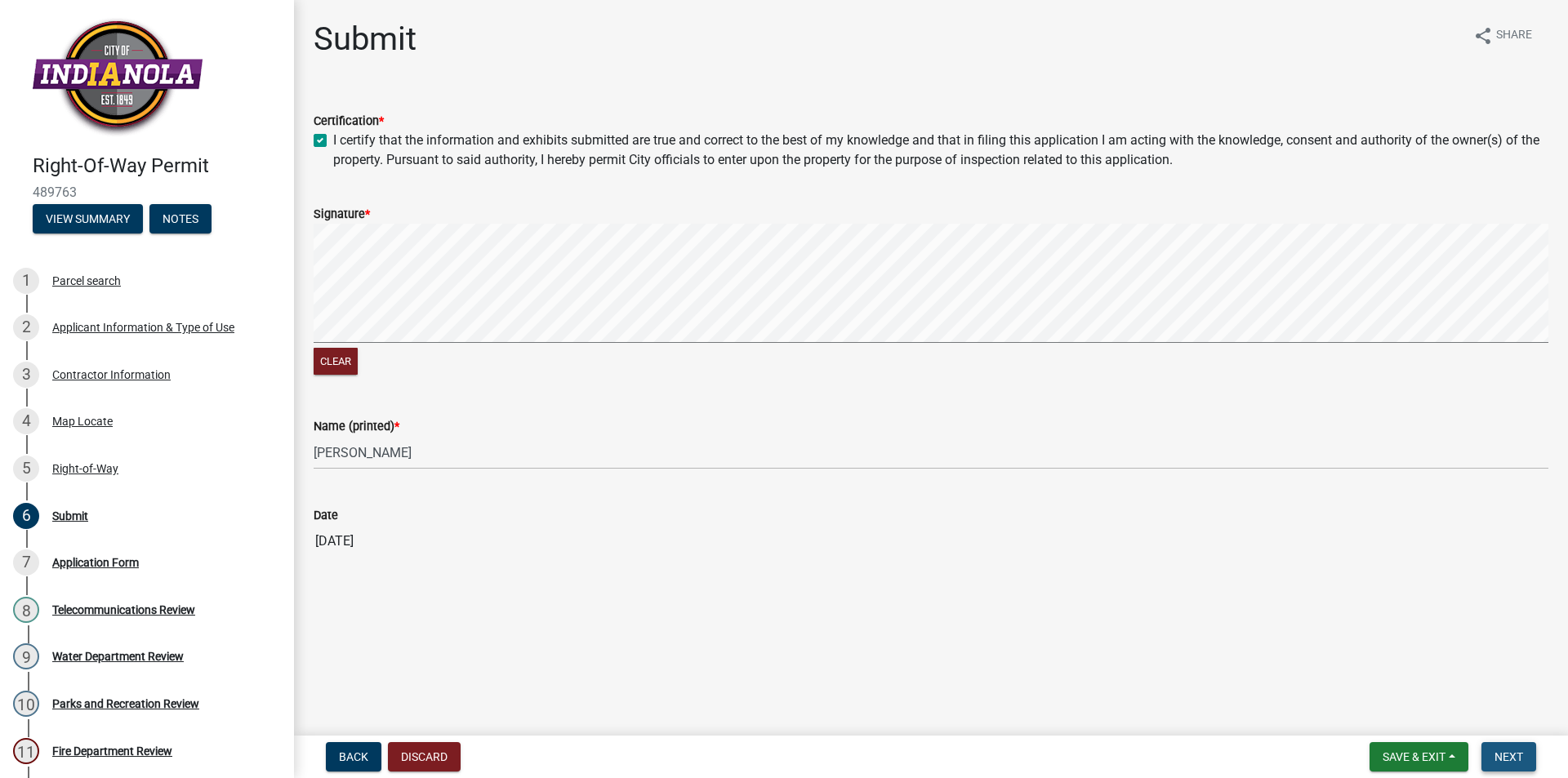
click at [1498, 752] on span "Next" at bounding box center [1508, 757] width 29 height 13
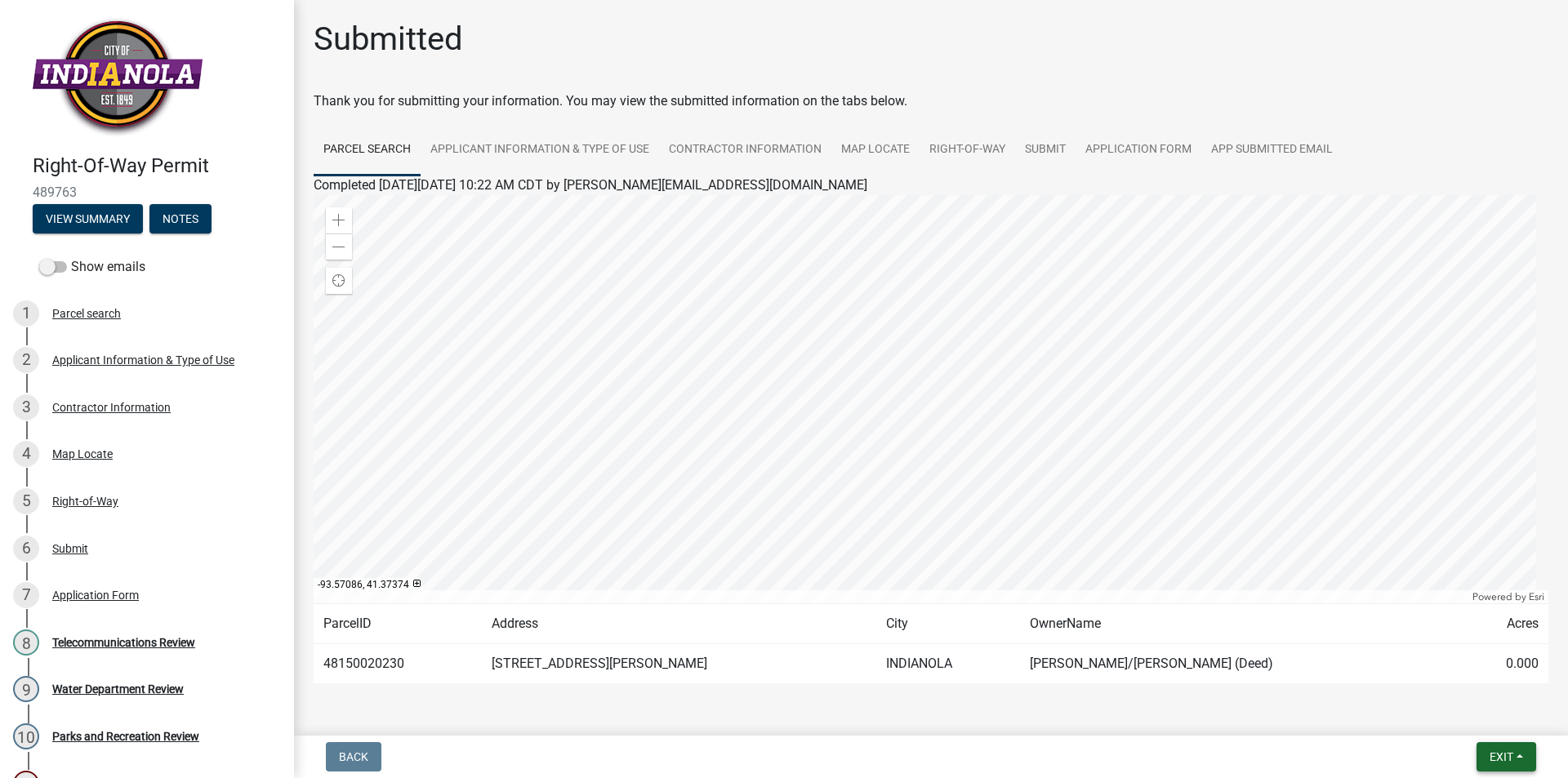
click at [1492, 757] on span "Exit" at bounding box center [1501, 757] width 23 height 13
click at [1452, 714] on button "Save & Exit" at bounding box center [1471, 714] width 131 height 39
